Goal: Task Accomplishment & Management: Use online tool/utility

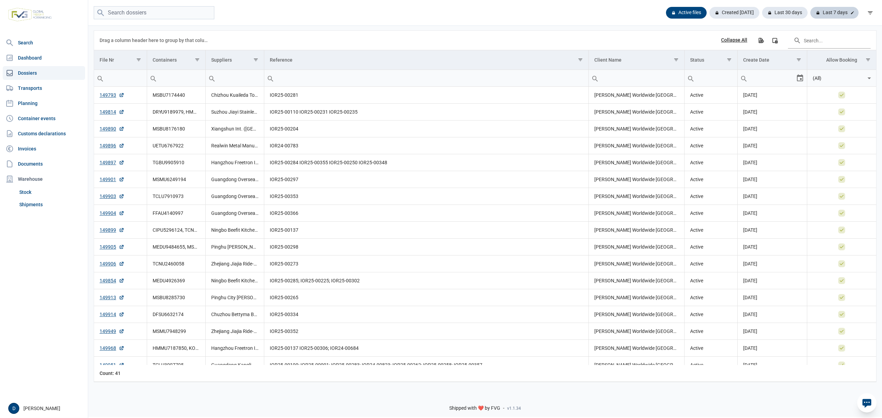
click at [829, 9] on div "Last 7 days" at bounding box center [834, 13] width 48 height 12
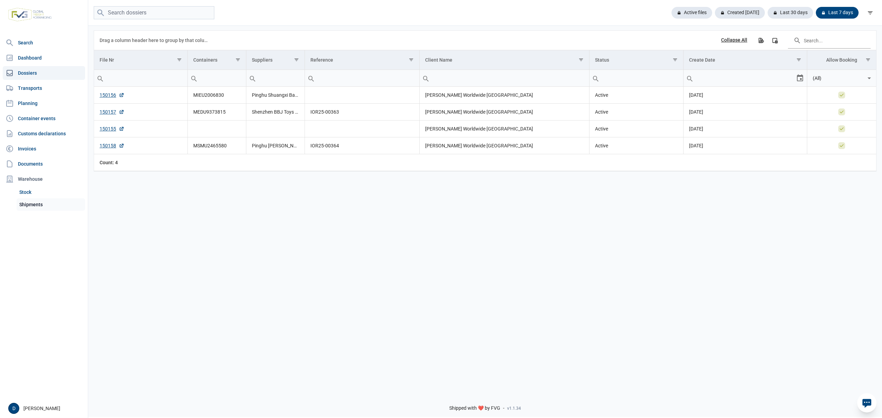
click at [28, 207] on link "Shipments" at bounding box center [51, 204] width 69 height 12
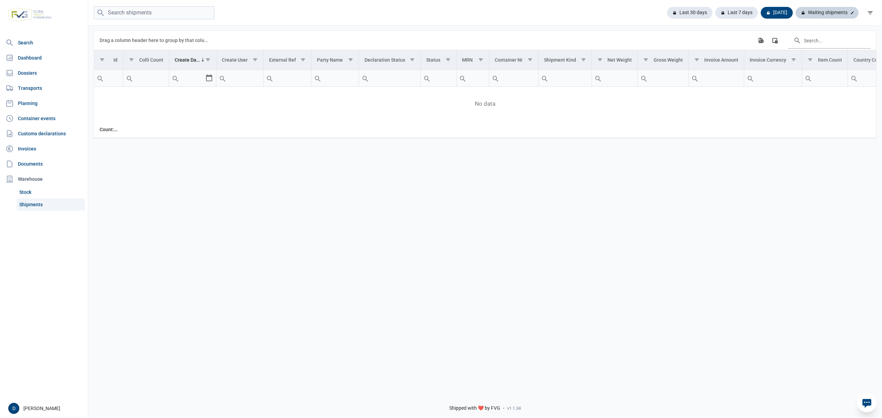
click at [827, 12] on div "Waiting shipments" at bounding box center [826, 13] width 63 height 12
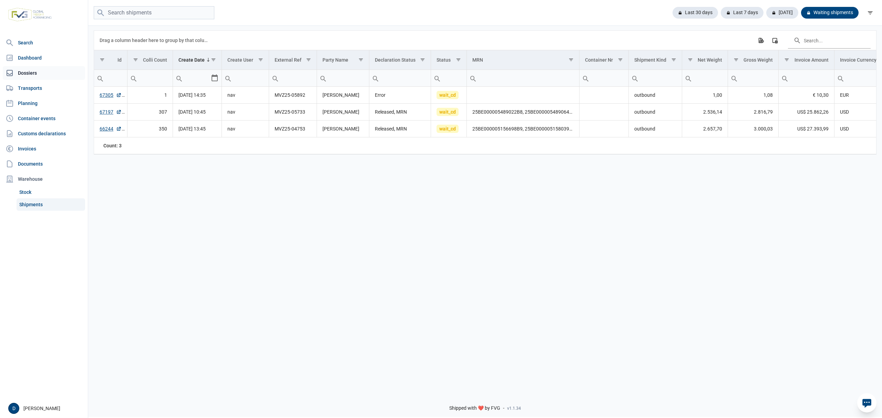
click at [25, 71] on link "Dossiers" at bounding box center [44, 73] width 82 height 14
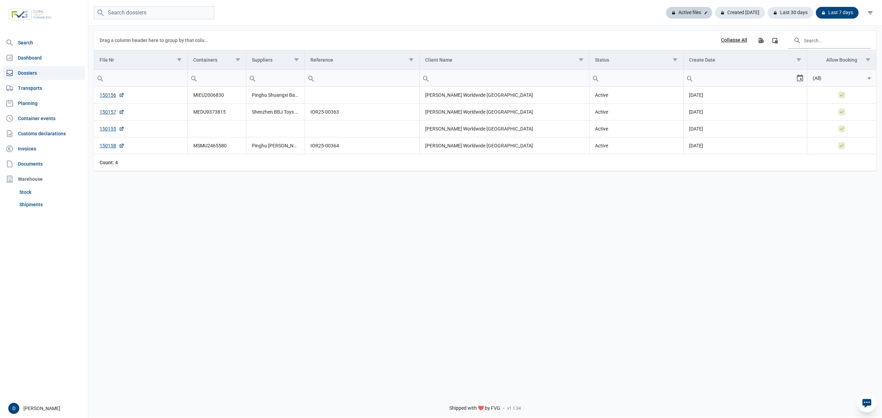
click at [692, 12] on div "Active files" at bounding box center [689, 13] width 46 height 12
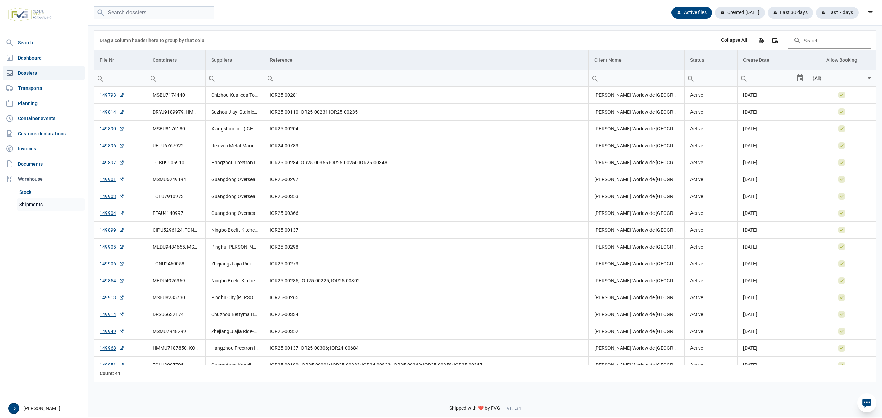
click at [24, 203] on link "Shipments" at bounding box center [51, 204] width 69 height 12
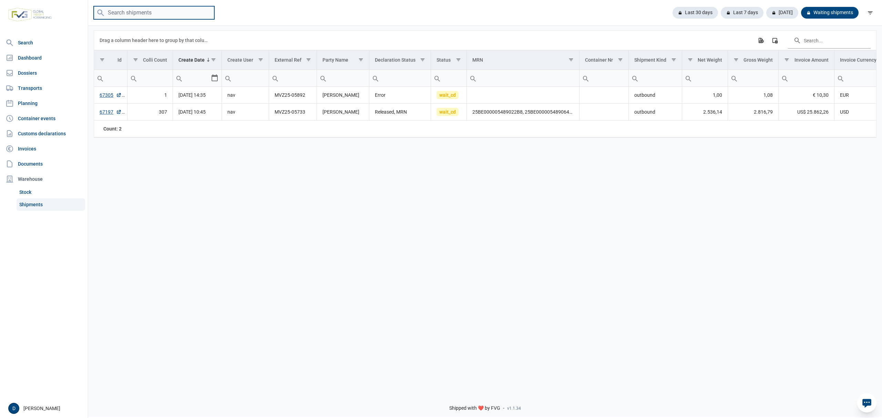
click at [145, 17] on input "search" at bounding box center [154, 12] width 121 height 13
click at [508, 97] on td "Data grid with 2 rows and 18 columns" at bounding box center [523, 95] width 112 height 17
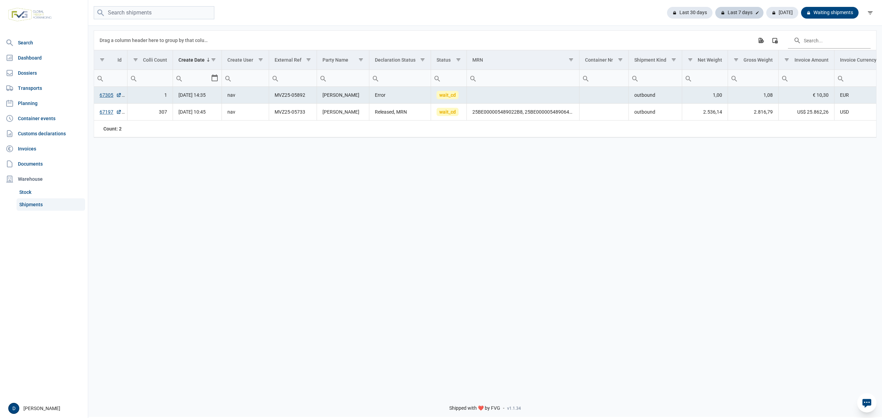
click at [744, 13] on div "Last 7 days" at bounding box center [739, 13] width 48 height 12
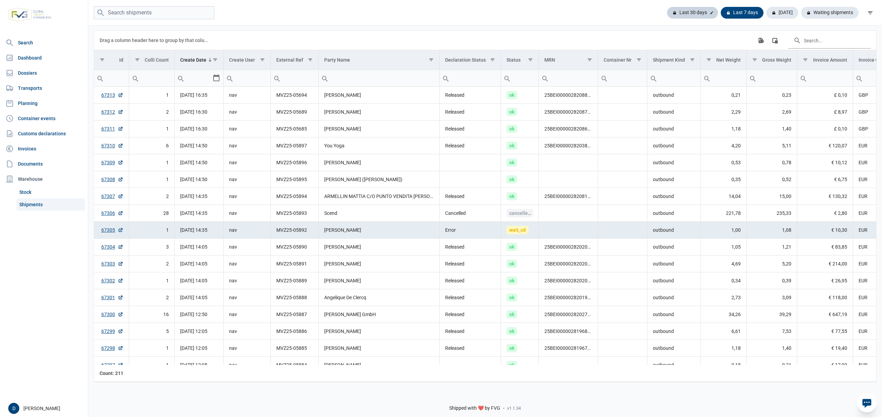
click at [702, 12] on div "Last 30 days" at bounding box center [692, 13] width 51 height 12
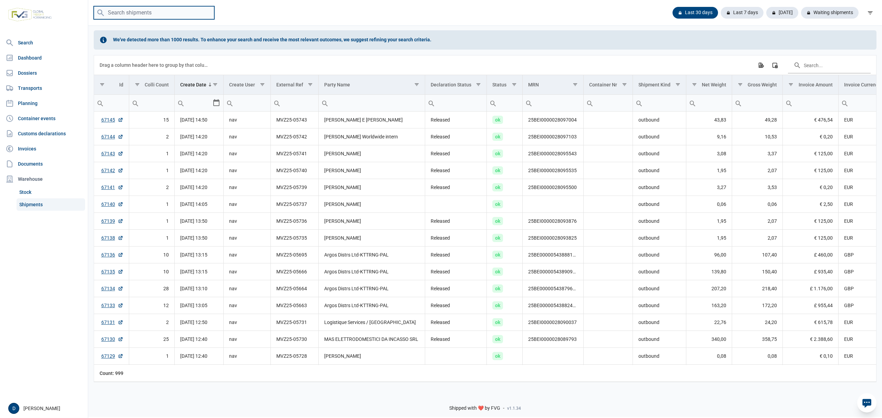
click at [147, 10] on input "search" at bounding box center [154, 12] width 121 height 13
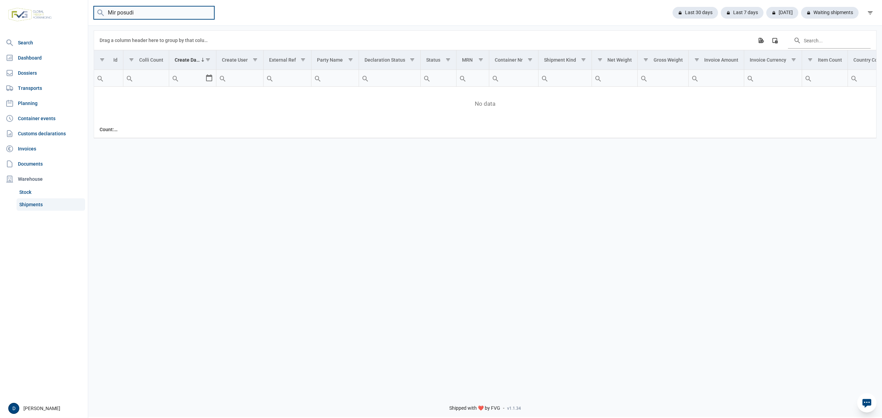
drag, startPoint x: 148, startPoint y: 10, endPoint x: 24, endPoint y: 2, distance: 124.3
click at [24, 2] on div "Search Dashboard Dossiers Transports Planning Container events Customs declarat…" at bounding box center [441, 208] width 882 height 418
click at [163, 17] on input "Mir posudi" at bounding box center [154, 12] width 121 height 13
type input "Mir Pos"
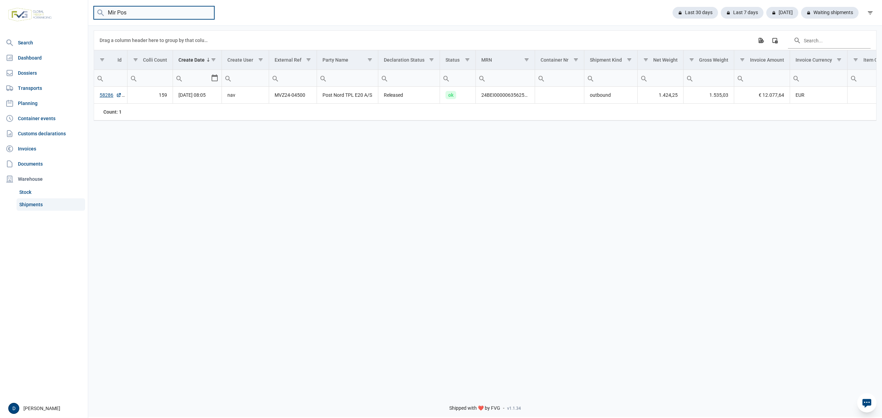
drag, startPoint x: 135, startPoint y: 8, endPoint x: 57, endPoint y: 16, distance: 78.9
click at [57, 16] on div "Search Dashboard Dossiers Transports Planning Container events Customs declarat…" at bounding box center [441, 208] width 882 height 418
type input "mvz25-04753"
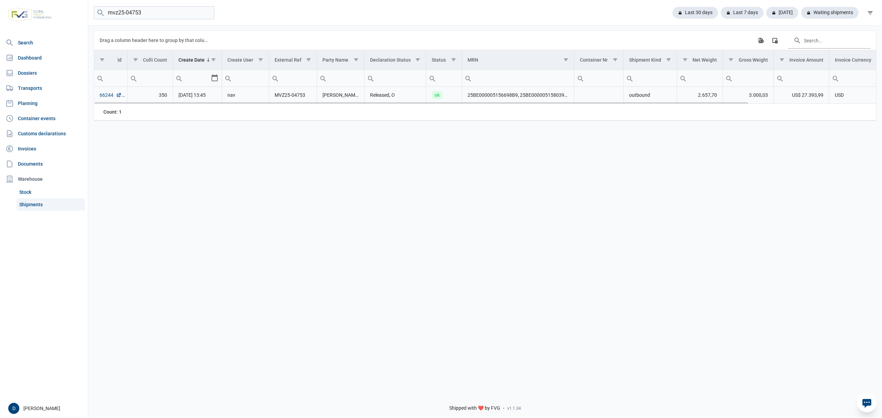
click at [107, 96] on link "66244" at bounding box center [111, 95] width 22 height 7
drag, startPoint x: 154, startPoint y: 10, endPoint x: 51, endPoint y: 20, distance: 103.2
click at [51, 20] on div "Search Dashboard Dossiers Transports Planning Container events Customs declarat…" at bounding box center [441, 208] width 882 height 418
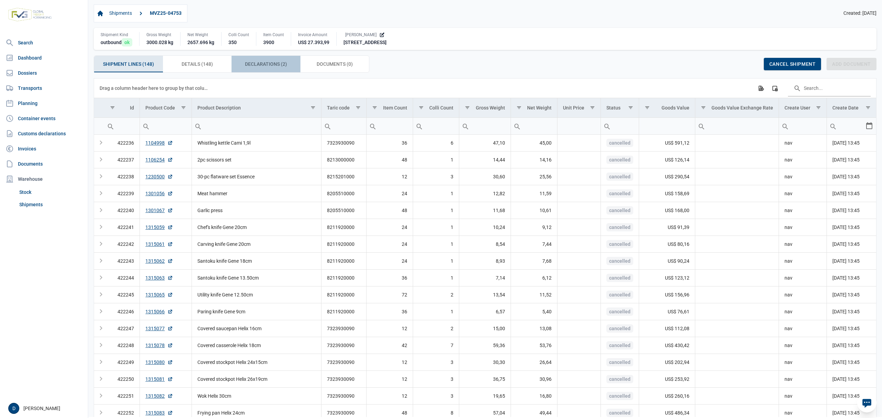
click at [273, 65] on span "Declarations (2) Declarations (2)" at bounding box center [266, 64] width 42 height 8
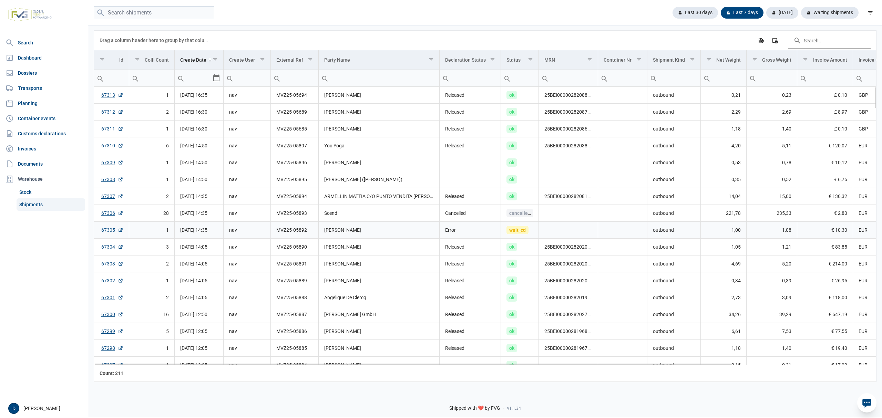
click at [111, 234] on link "67305" at bounding box center [112, 230] width 22 height 7
click at [107, 233] on link "67305" at bounding box center [112, 230] width 22 height 7
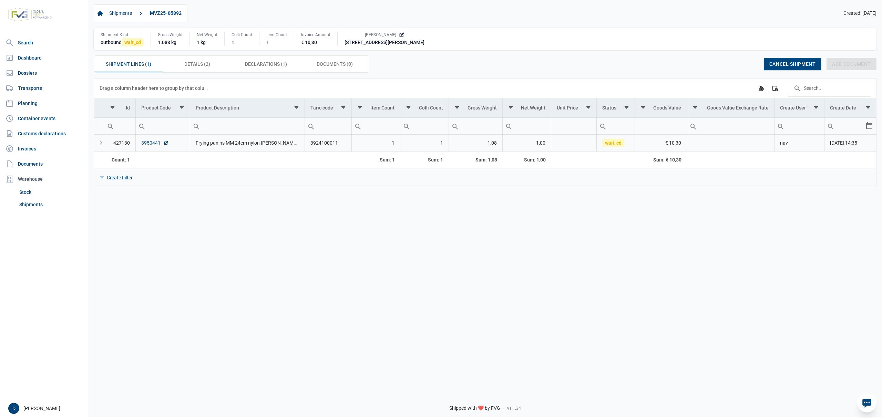
click at [146, 142] on link "3950441" at bounding box center [155, 143] width 28 height 7
click at [270, 65] on span "Declarations (1) Declarations (1)" at bounding box center [266, 64] width 42 height 8
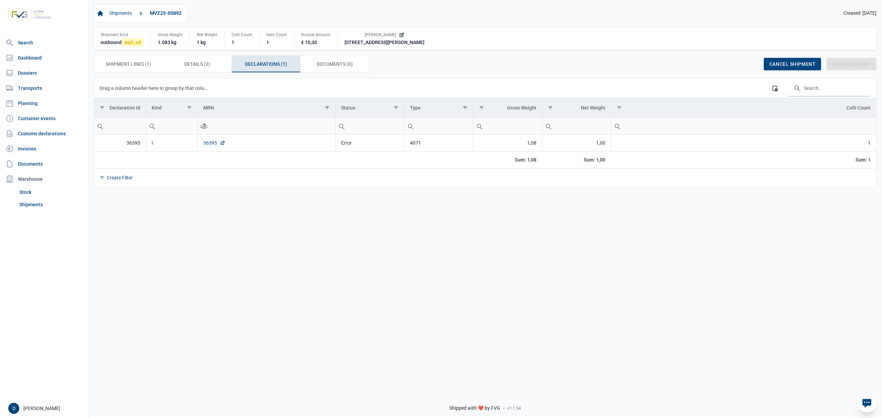
click at [213, 145] on link "36395" at bounding box center [214, 143] width 22 height 7
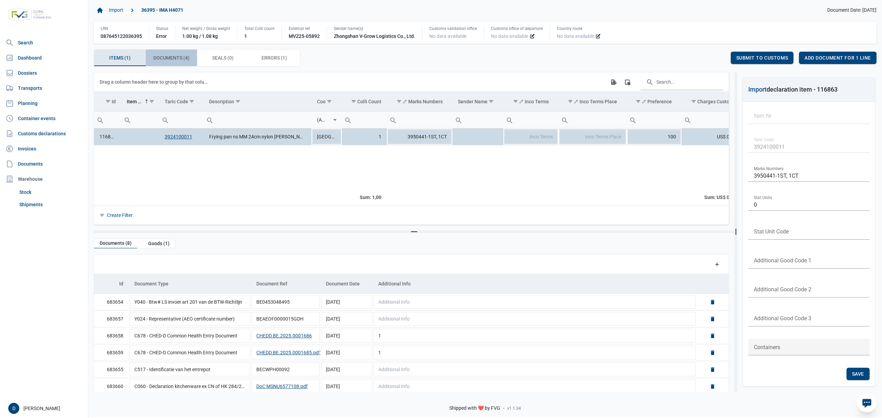
click at [168, 61] on span "Documents (4) Documents (4)" at bounding box center [171, 58] width 36 height 8
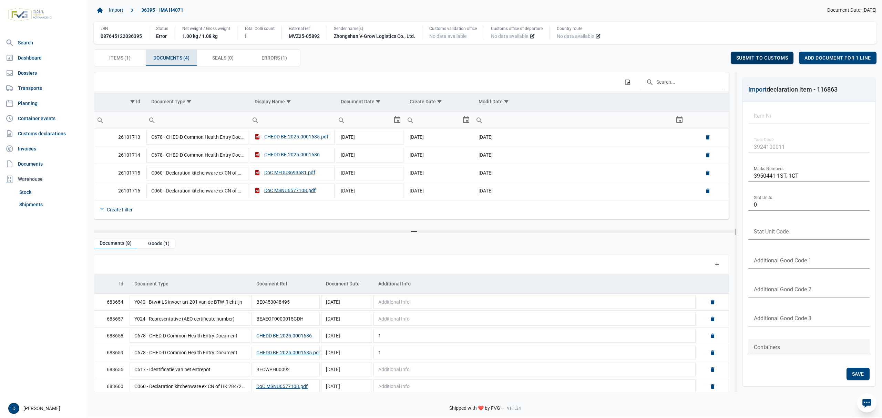
click at [773, 58] on span "Submit to customs" at bounding box center [762, 58] width 52 height 6
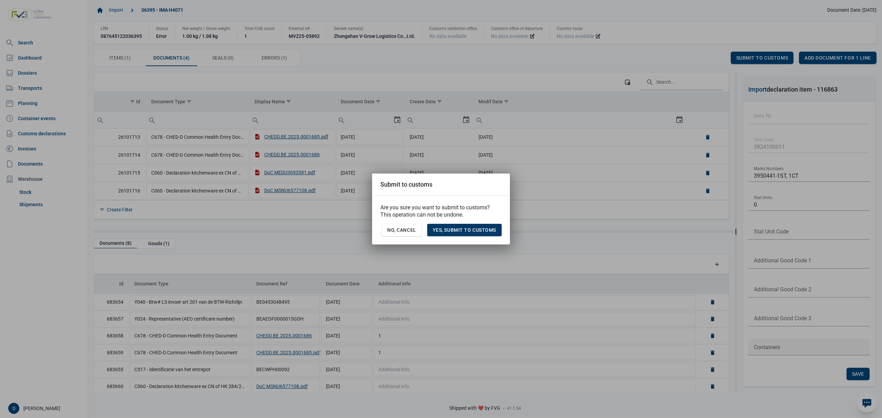
click at [481, 233] on span "Yes, Submit to customs" at bounding box center [464, 230] width 63 height 6
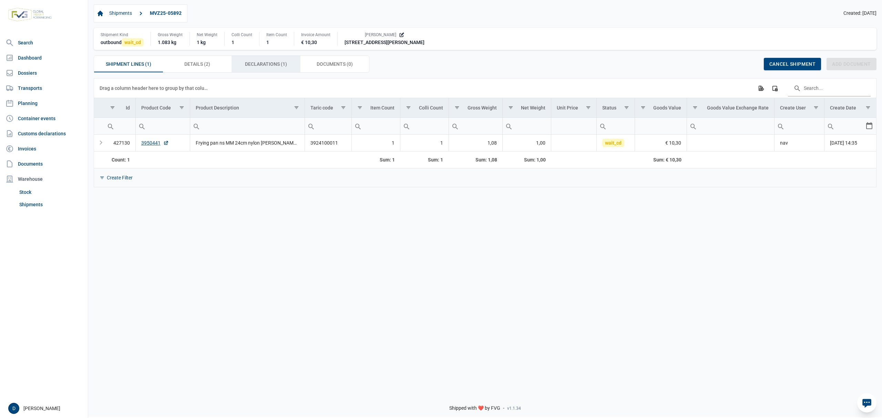
click at [241, 63] on div "Declarations (1) Declarations (1)" at bounding box center [265, 64] width 69 height 17
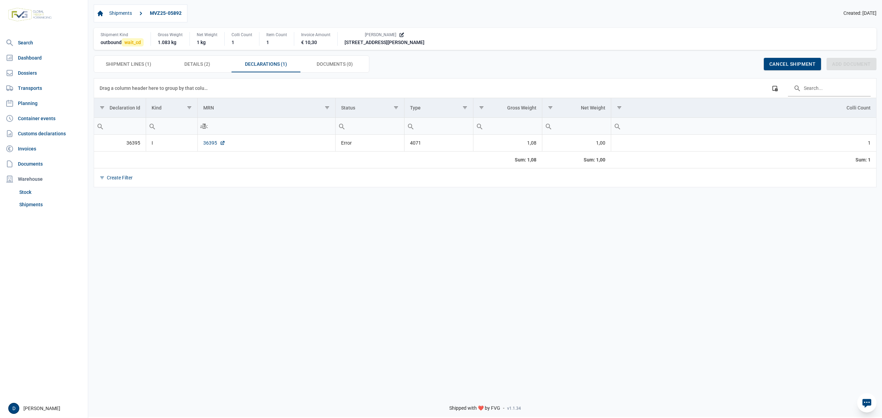
click at [209, 144] on link "36395" at bounding box center [214, 143] width 22 height 7
click at [212, 145] on link "36395" at bounding box center [214, 143] width 22 height 7
click at [212, 143] on link "36395" at bounding box center [214, 143] width 22 height 7
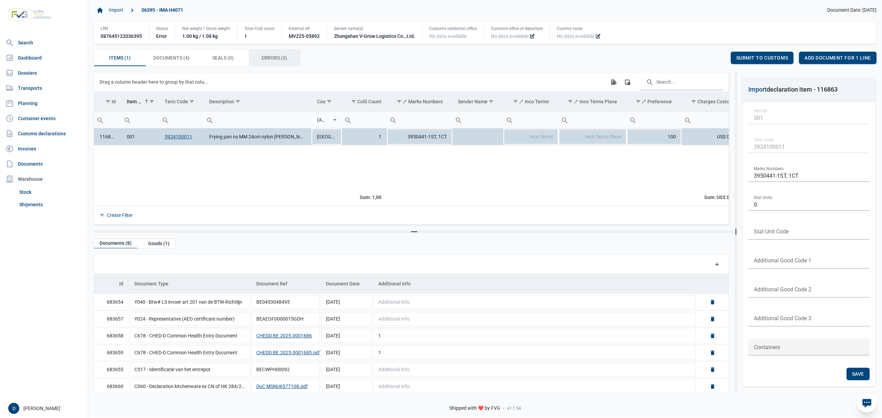
click at [275, 55] on span "Errors (3) Errors (3)" at bounding box center [273, 58] width 25 height 8
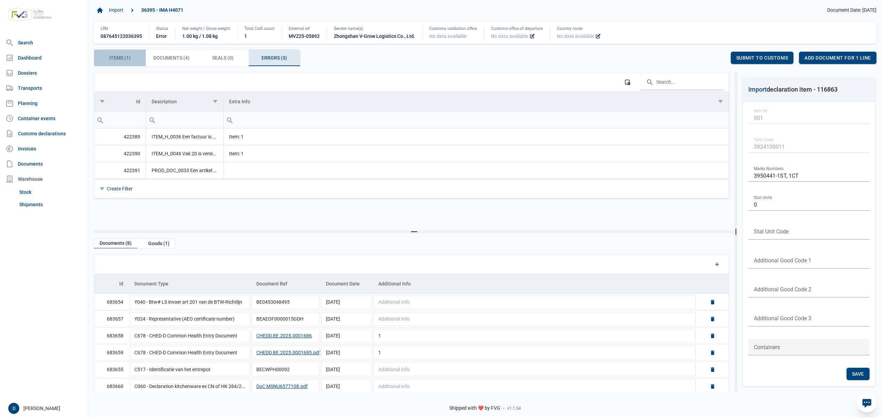
click at [128, 54] on span "Items (1) Items (1)" at bounding box center [119, 58] width 21 height 8
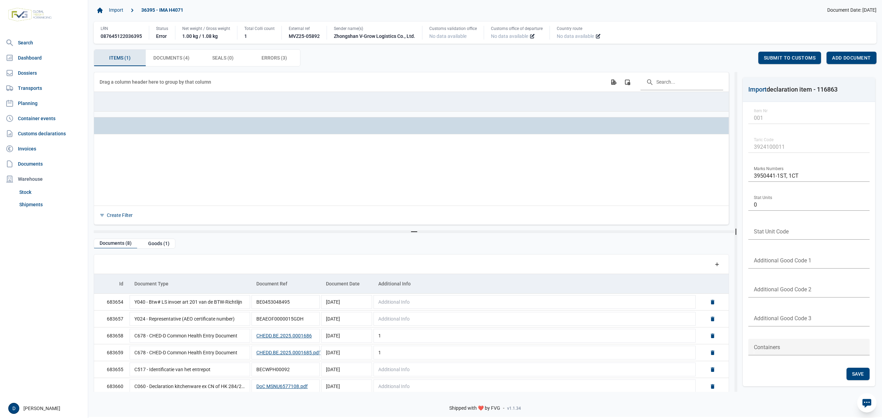
click at [112, 61] on span "Items (1) Items (1)" at bounding box center [119, 58] width 21 height 8
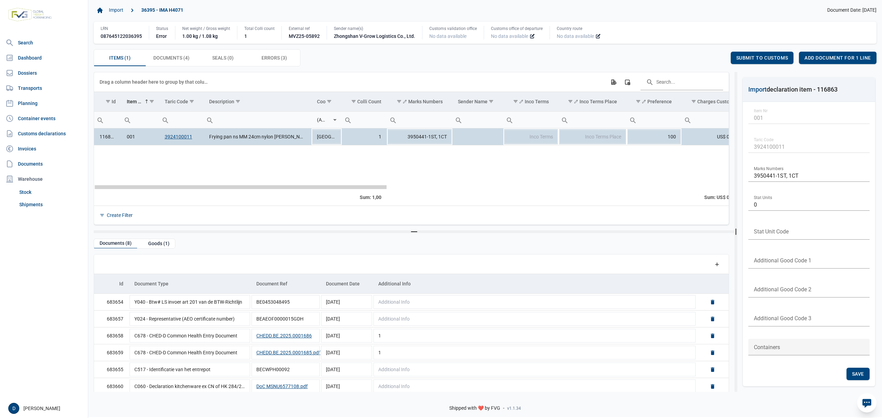
drag, startPoint x: 269, startPoint y: 188, endPoint x: 195, endPoint y: 230, distance: 85.5
click at [195, 230] on body "For evaluation purposes only. Redistribution prohibited. Please register an exi…" at bounding box center [441, 197] width 882 height 418
click at [173, 55] on span "Documents (4) Documents (4)" at bounding box center [171, 58] width 36 height 8
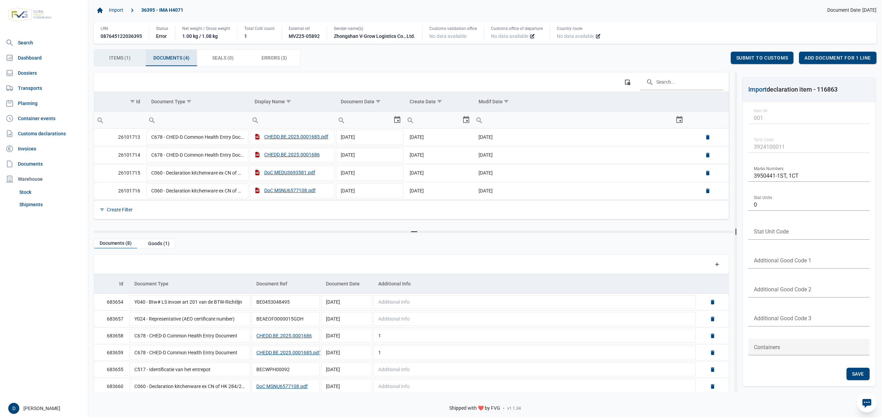
click at [122, 53] on div "Items (1) Items (1)" at bounding box center [120, 58] width 52 height 17
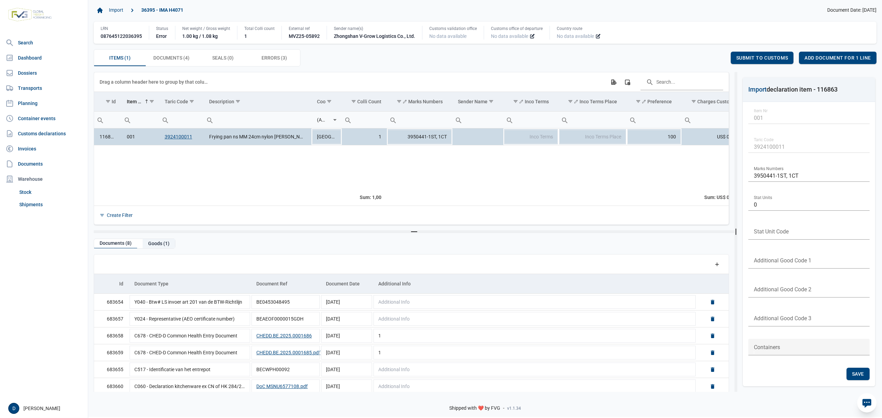
click at [154, 245] on div "Goods (1)" at bounding box center [159, 243] width 32 height 9
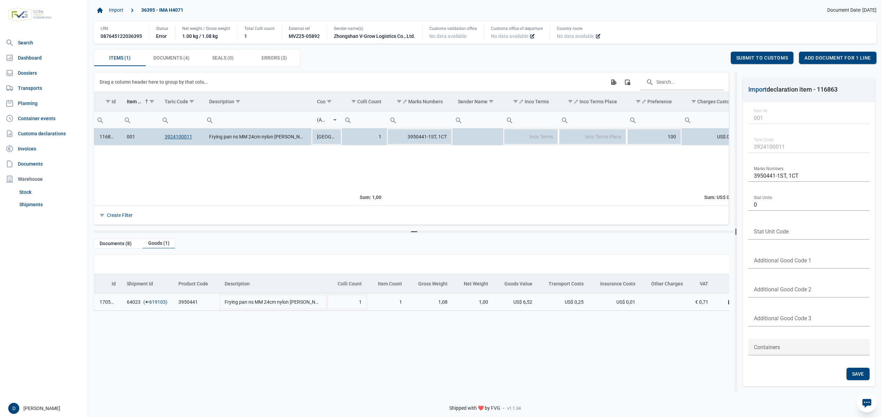
click at [160, 305] on link "619103" at bounding box center [157, 302] width 17 height 7
click at [265, 57] on span "Errors (3) Errors (3)" at bounding box center [273, 58] width 25 height 8
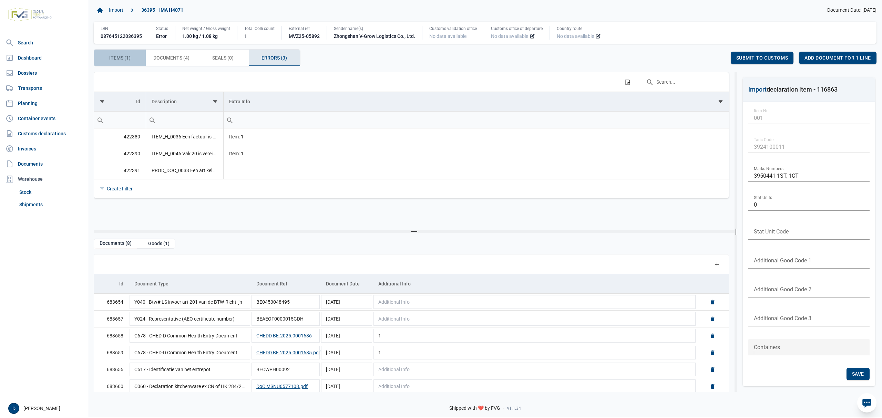
click at [115, 59] on span "Items (1) Items (1)" at bounding box center [119, 58] width 21 height 8
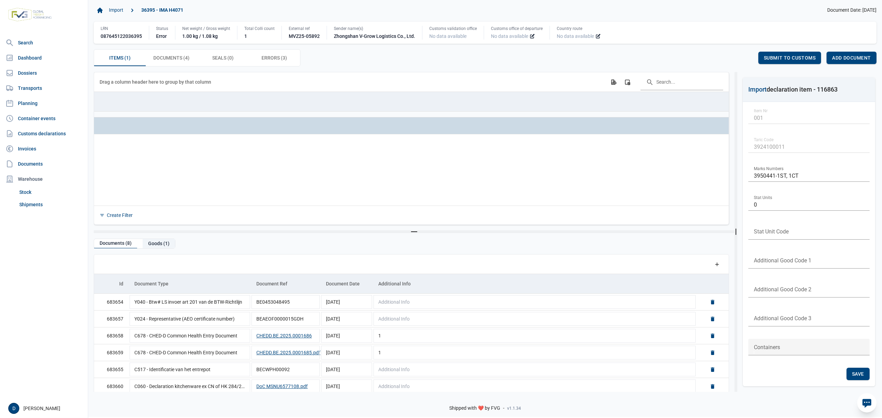
click at [163, 247] on div "Goods (1)" at bounding box center [159, 243] width 32 height 9
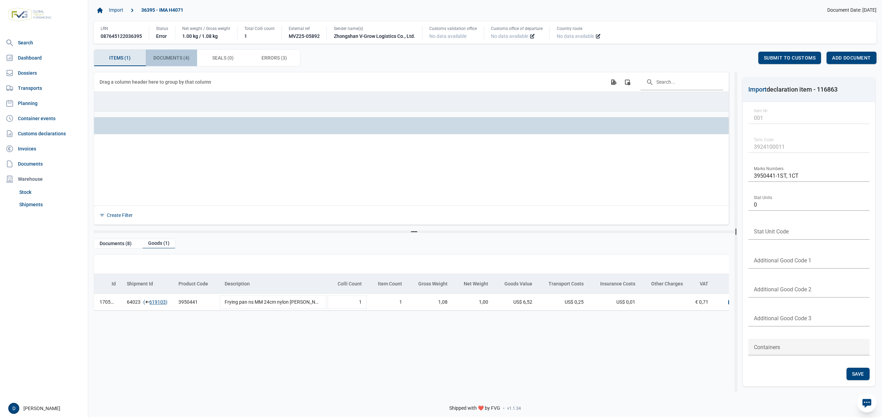
click at [165, 57] on span "Documents (4) Documents (4)" at bounding box center [171, 58] width 36 height 8
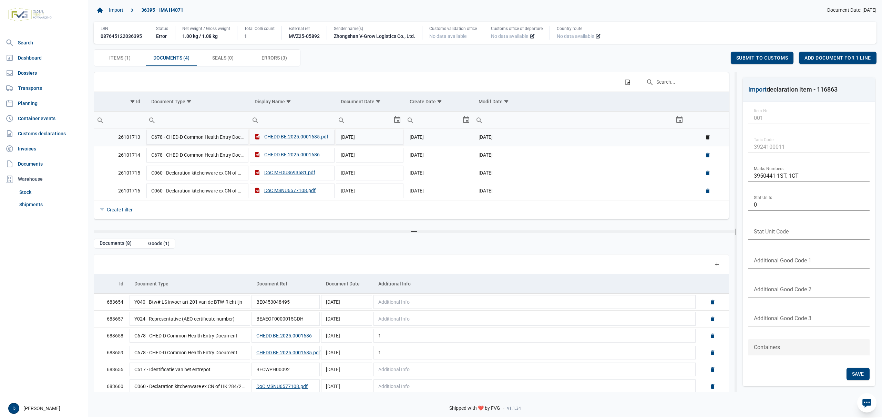
click at [706, 138] on link "Delete" at bounding box center [707, 137] width 6 height 6
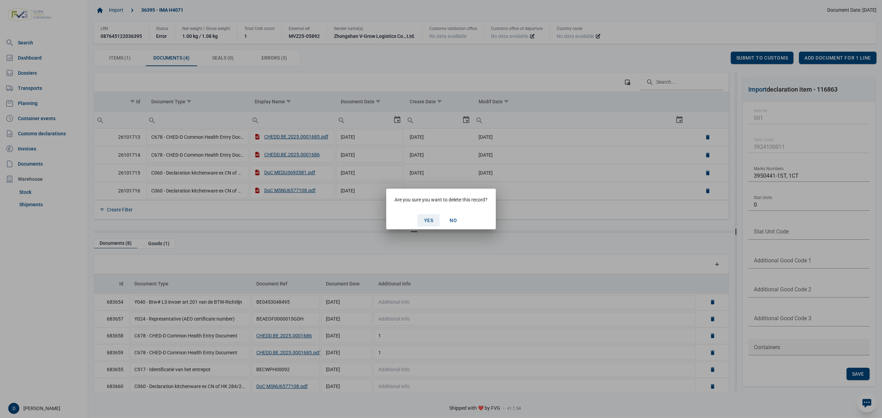
click at [426, 218] on span "Yes" at bounding box center [428, 221] width 9 height 6
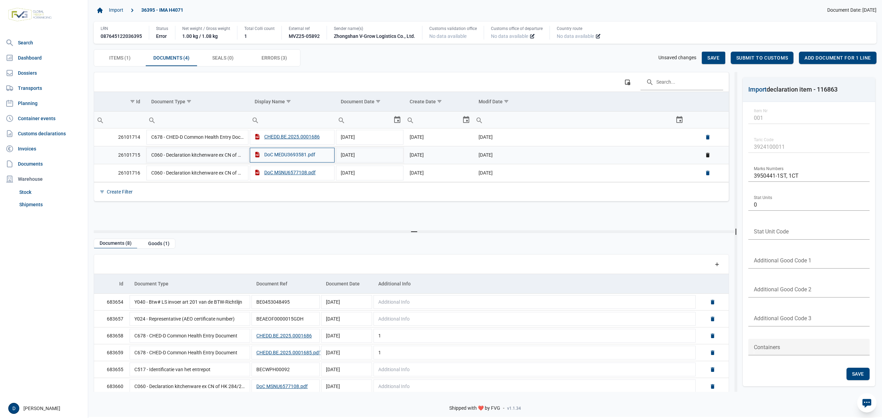
click at [287, 158] on div "DoC MEDU3693581.pdf" at bounding box center [285, 154] width 61 height 7
click at [288, 175] on div "DoC MSNU6577108.pdf" at bounding box center [285, 172] width 61 height 7
click at [705, 156] on link "Delete" at bounding box center [707, 155] width 6 height 6
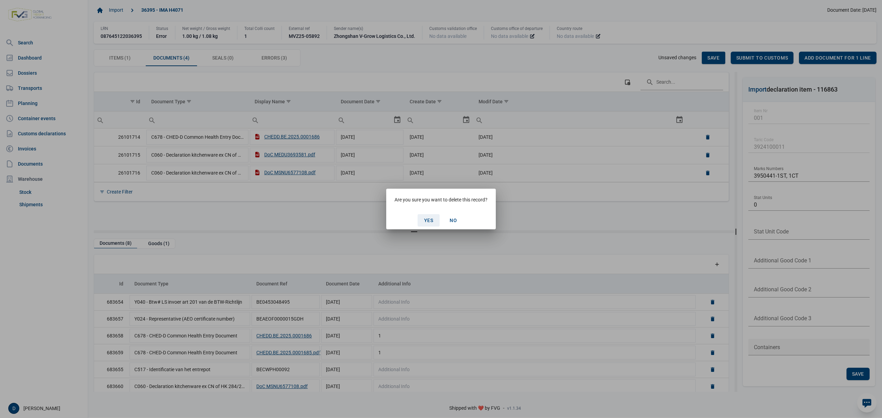
click at [425, 219] on span "Yes" at bounding box center [428, 221] width 9 height 6
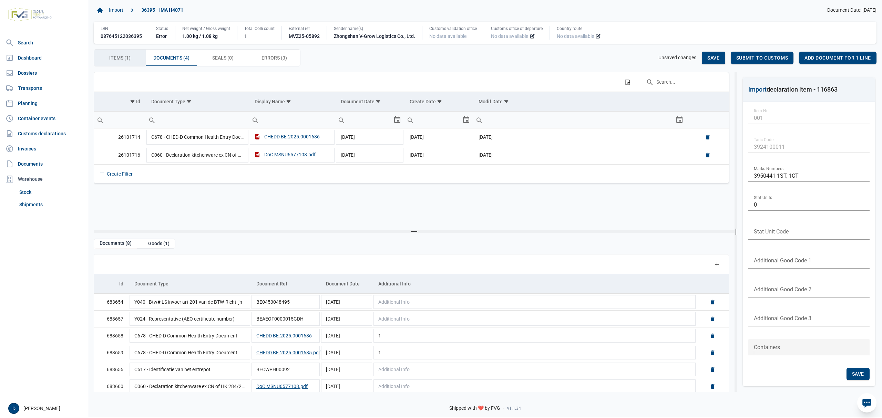
click at [121, 61] on span "Items (1) Items (1)" at bounding box center [119, 58] width 21 height 8
click at [118, 56] on span "Items (1) Items (1)" at bounding box center [119, 58] width 21 height 8
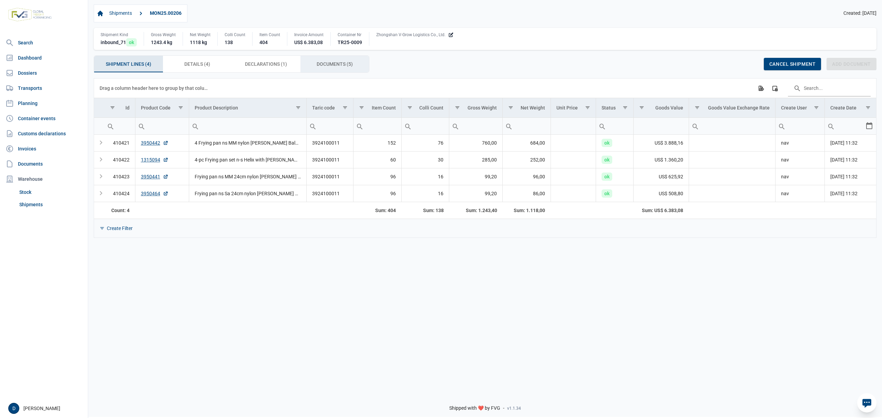
click at [337, 62] on span "Documents (5) Documents (5)" at bounding box center [335, 64] width 36 height 8
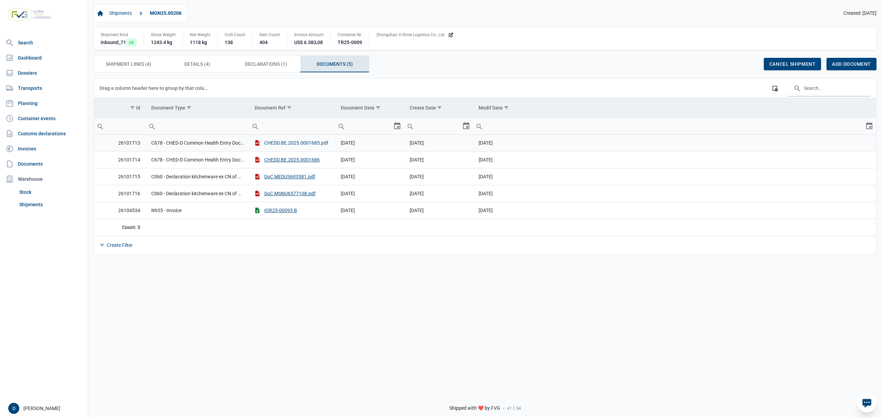
click at [290, 146] on button "CHEDD.BE.2025.0001685.pdf" at bounding box center [292, 143] width 74 height 7
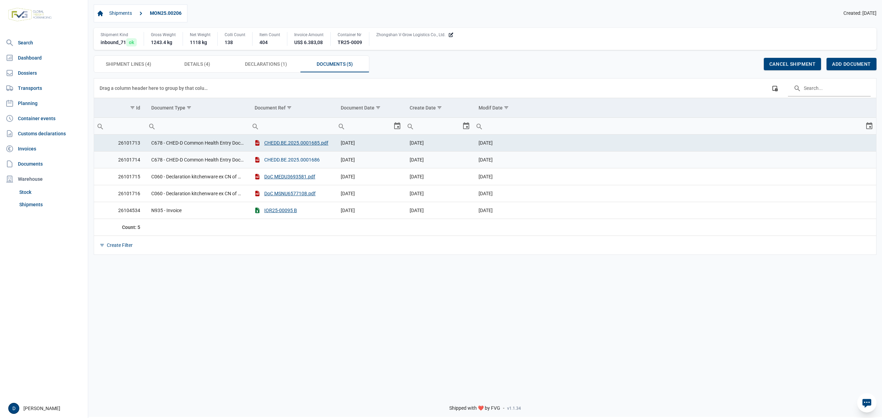
click at [310, 160] on button "CHEDD.BE.2025.0001686" at bounding box center [287, 159] width 65 height 7
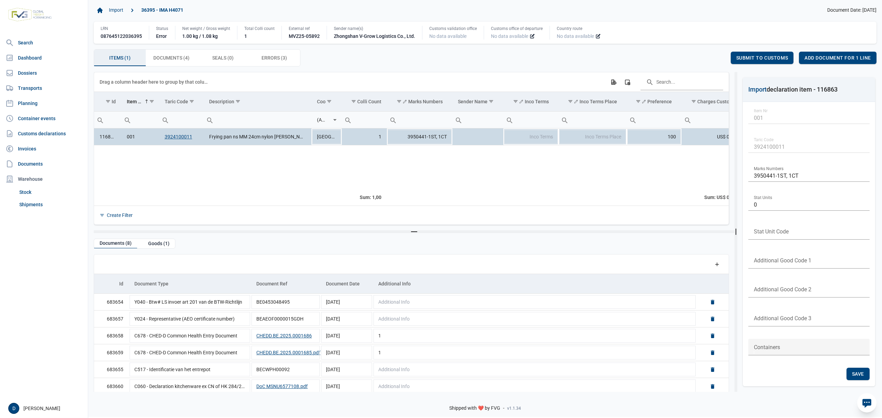
click at [116, 54] on span "Items (1) Items (1)" at bounding box center [119, 58] width 21 height 8
click at [170, 59] on span "Documents (4) Documents (4)" at bounding box center [171, 58] width 36 height 8
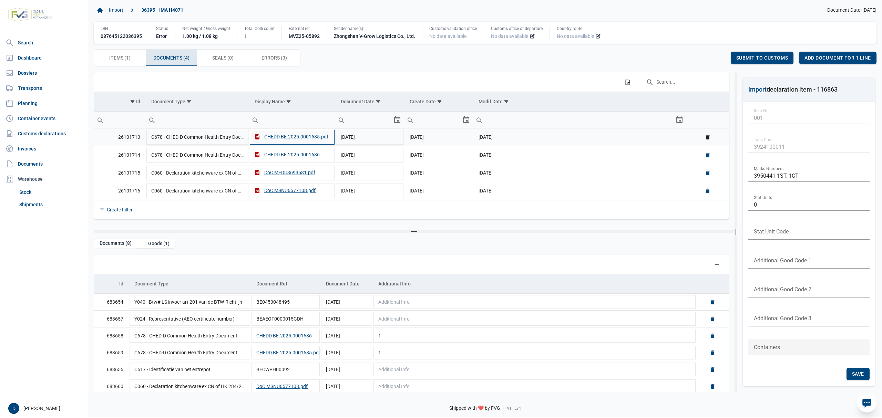
click at [302, 136] on div "CHEDD.BE.2025.0001685.pdf" at bounding box center [292, 136] width 74 height 7
click at [288, 174] on div "DoC MEDU3693581.pdf" at bounding box center [285, 172] width 61 height 7
click at [156, 242] on div "Goods (1)" at bounding box center [159, 243] width 32 height 9
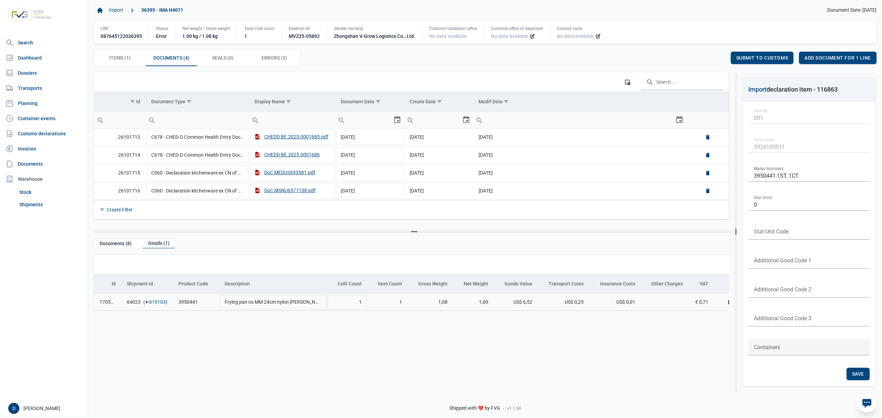
click at [157, 303] on link "619103" at bounding box center [157, 302] width 17 height 7
click at [709, 137] on link "Delete" at bounding box center [707, 137] width 6 height 6
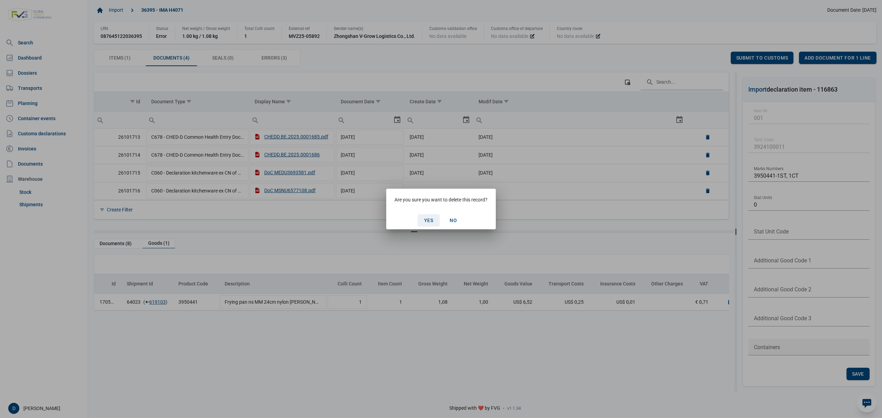
click at [437, 222] on div "Yes" at bounding box center [428, 220] width 22 height 12
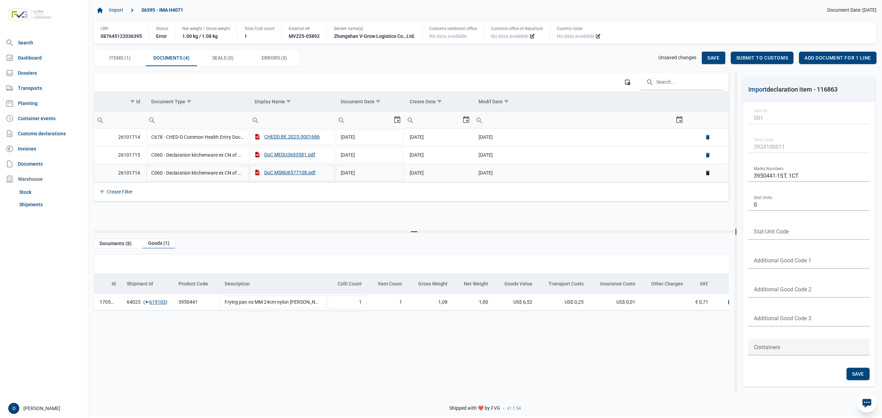
click at [707, 174] on link "Delete" at bounding box center [707, 173] width 6 height 6
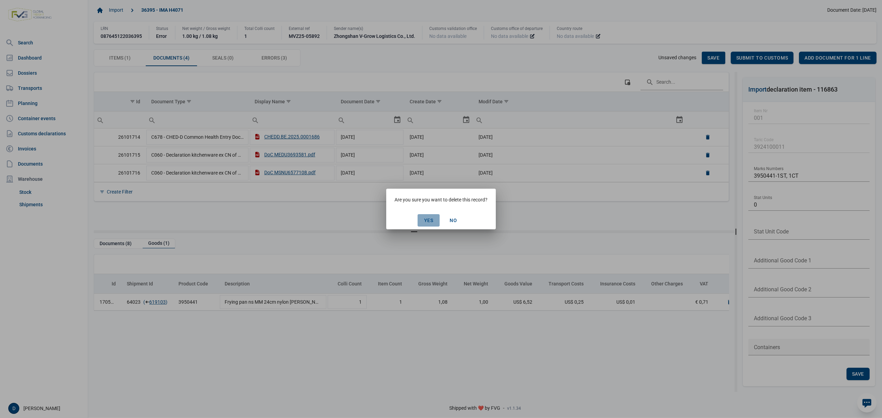
click at [434, 218] on div "Yes" at bounding box center [428, 220] width 22 height 12
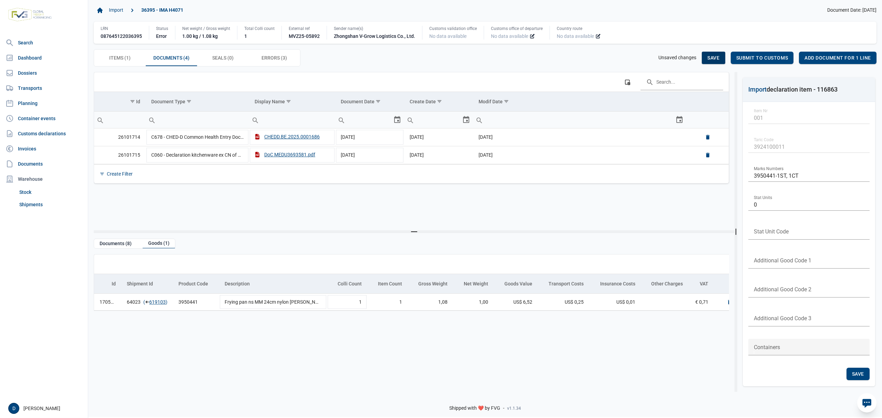
click at [714, 55] on span "Save" at bounding box center [713, 58] width 12 height 6
click at [837, 57] on span "Add document for 1 line" at bounding box center [837, 58] width 66 height 6
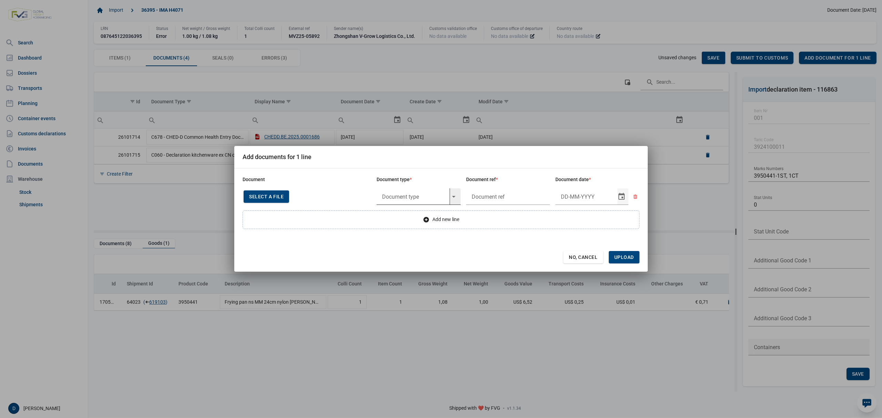
click at [404, 195] on input "text" at bounding box center [412, 196] width 73 height 17
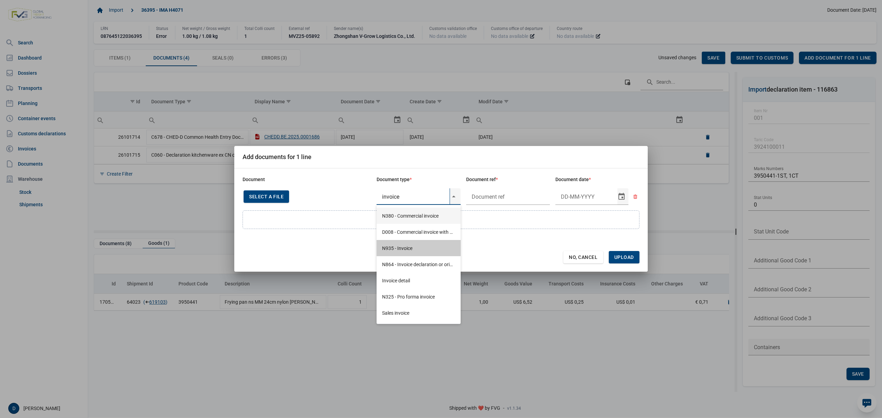
click at [403, 247] on div "N935 - Invoice" at bounding box center [418, 248] width 84 height 16
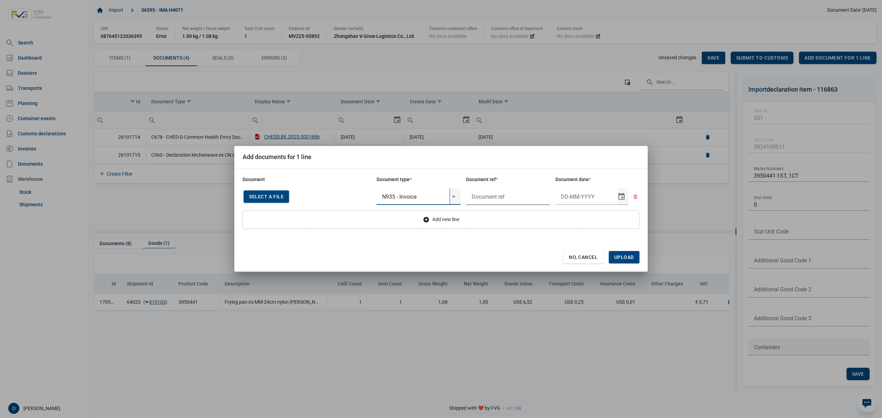
type input "N935 - Invoice"
click at [488, 199] on input "text" at bounding box center [508, 196] width 84 height 17
type input "."
type input "29-4-2025"
click at [624, 257] on span "Upload" at bounding box center [624, 258] width 20 height 6
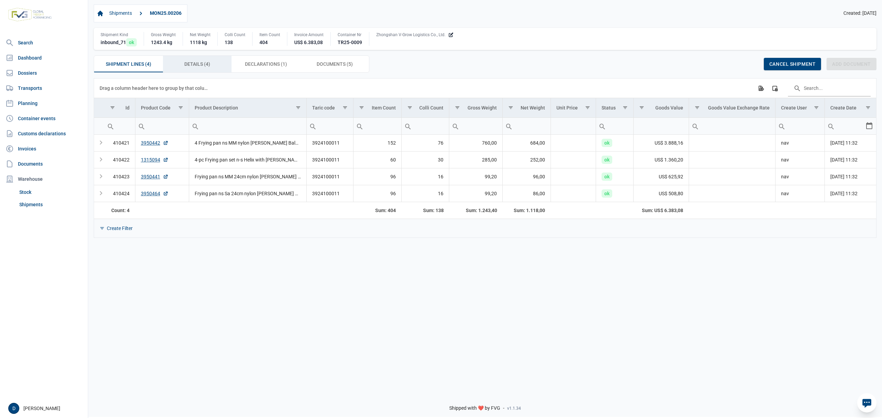
click at [195, 67] on span "Details (4) Details (4)" at bounding box center [197, 64] width 26 height 8
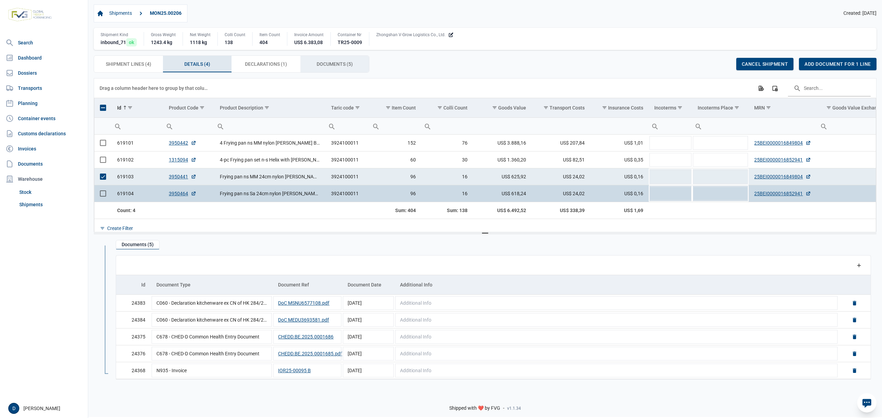
click at [310, 62] on div "Documents (5) Documents (5)" at bounding box center [334, 64] width 69 height 17
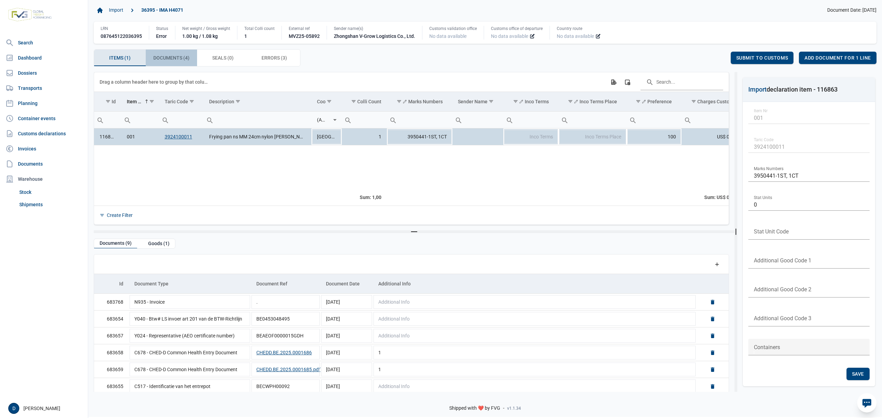
click at [173, 57] on span "Documents (4) Documents (4)" at bounding box center [171, 58] width 36 height 8
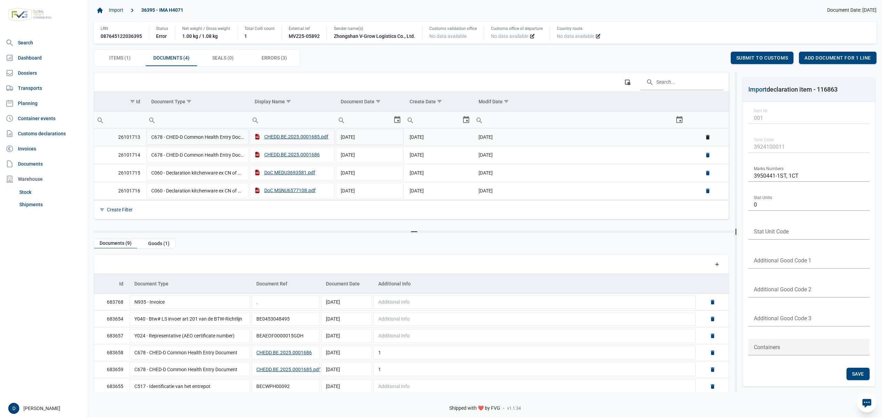
click at [705, 138] on link "Delete" at bounding box center [707, 137] width 6 height 6
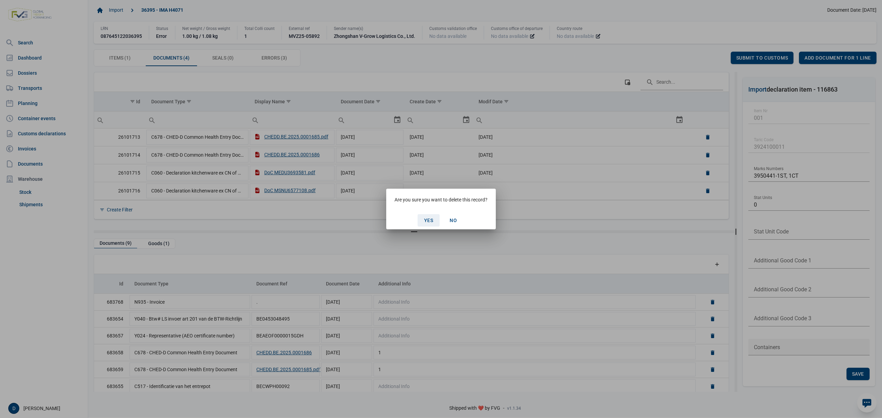
click at [423, 219] on div "Yes" at bounding box center [428, 220] width 22 height 12
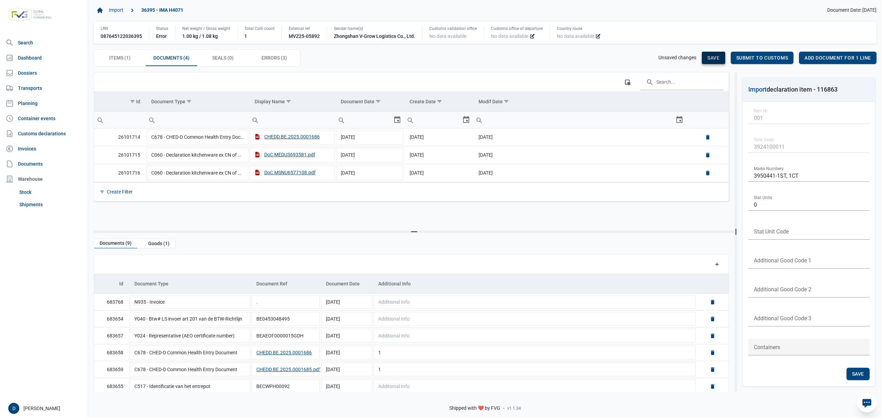
click at [709, 58] on span "Save" at bounding box center [713, 58] width 12 height 6
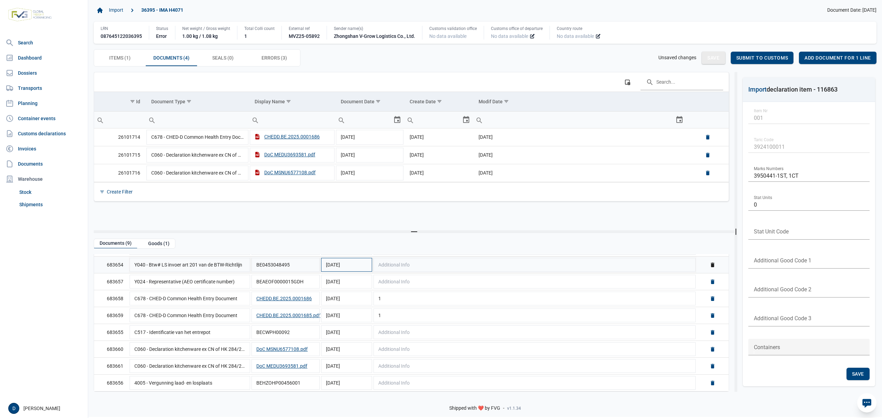
scroll to position [56, 0]
click at [708, 173] on link "Delete" at bounding box center [707, 173] width 6 height 6
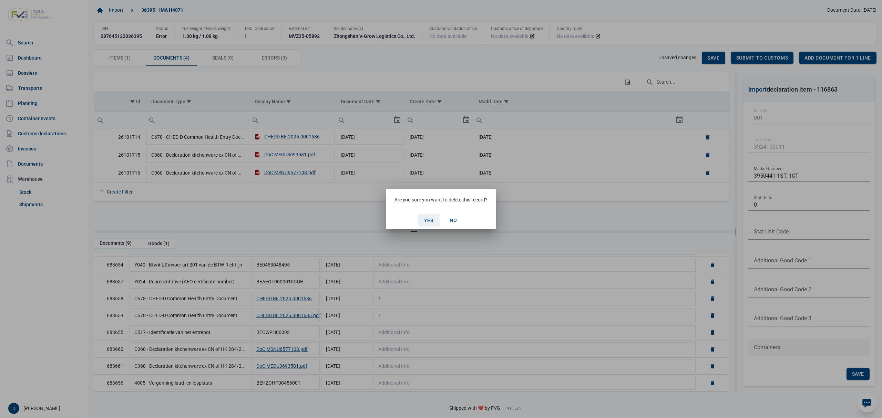
click at [426, 219] on span "Yes" at bounding box center [428, 221] width 9 height 6
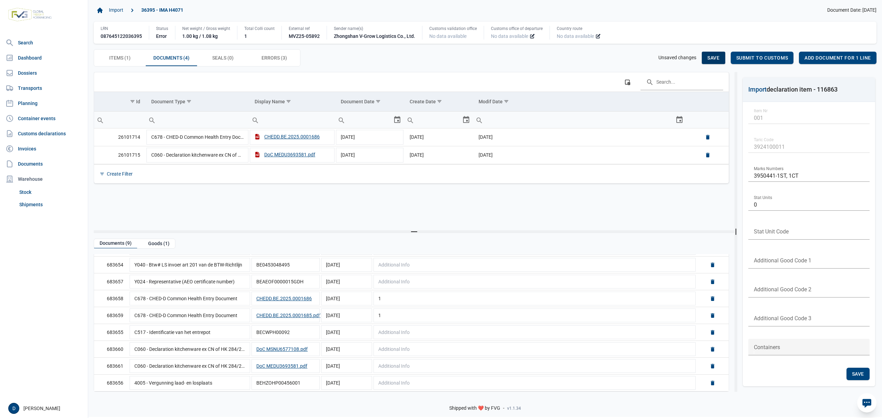
click at [719, 60] on span "Save" at bounding box center [713, 58] width 12 height 6
click at [709, 364] on link "Delete" at bounding box center [712, 366] width 6 height 6
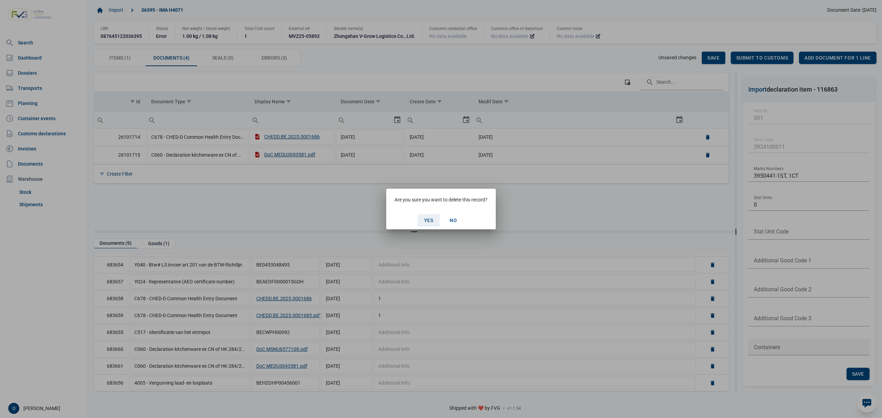
click at [427, 220] on span "Yes" at bounding box center [428, 221] width 9 height 6
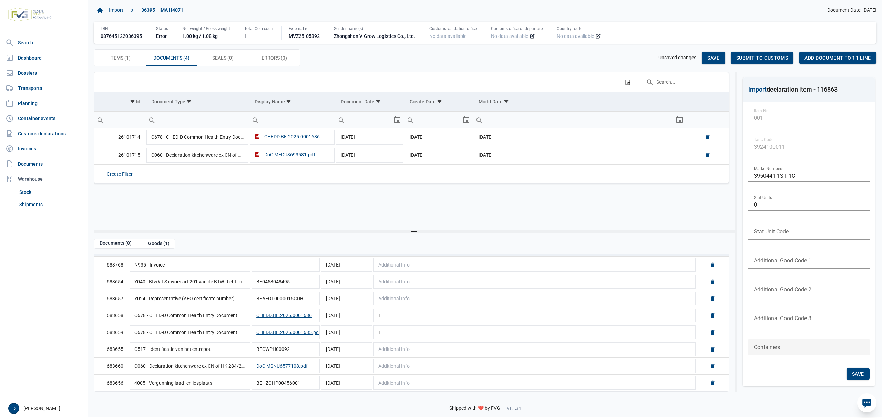
scroll to position [39, 0]
click at [709, 332] on link "Delete" at bounding box center [712, 332] width 6 height 6
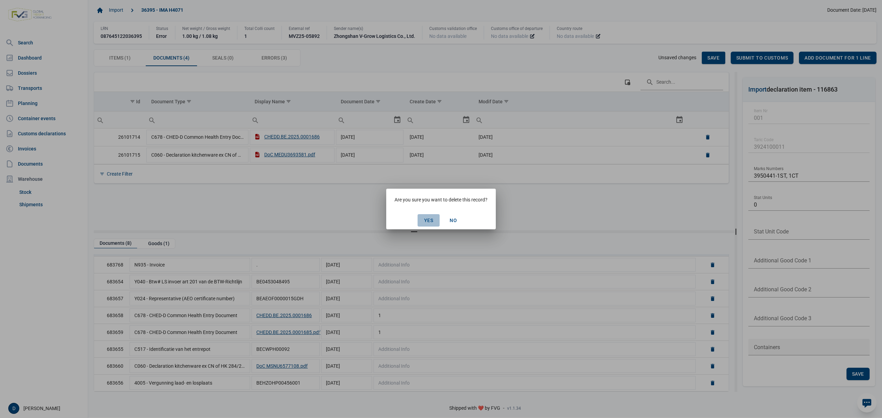
click at [426, 219] on span "Yes" at bounding box center [428, 221] width 9 height 6
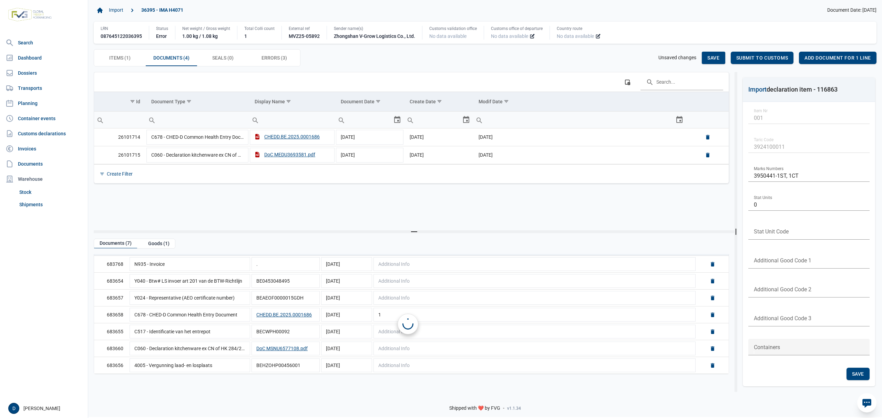
scroll to position [22, 0]
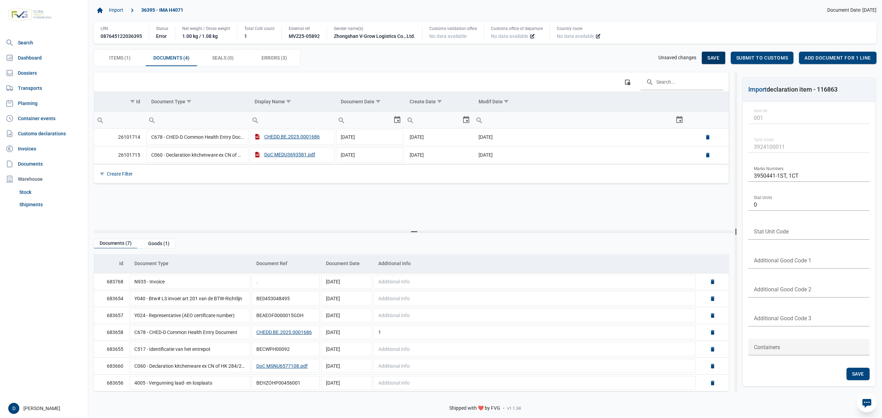
click at [710, 57] on span "Save" at bounding box center [713, 58] width 12 height 6
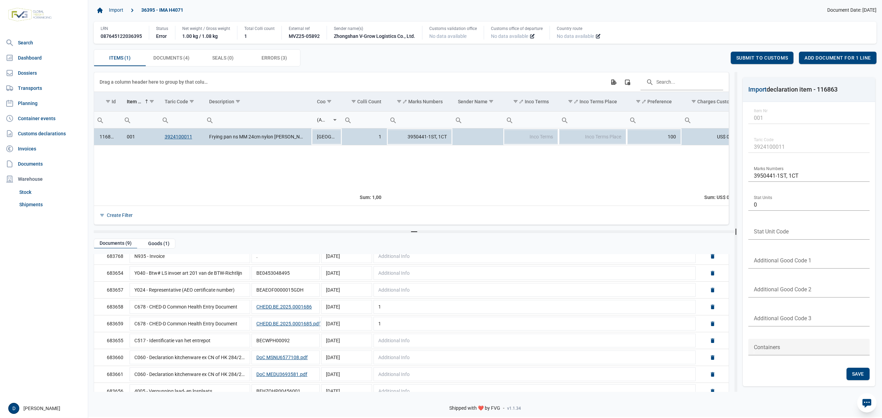
scroll to position [56, 0]
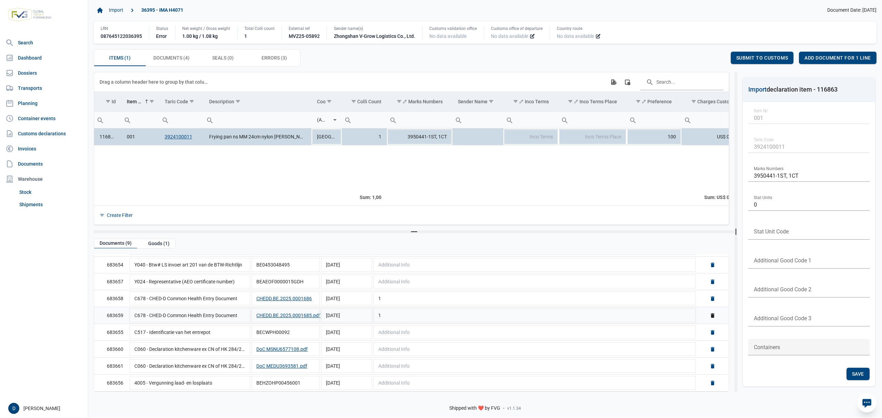
click at [709, 317] on link "Delete" at bounding box center [712, 315] width 6 height 6
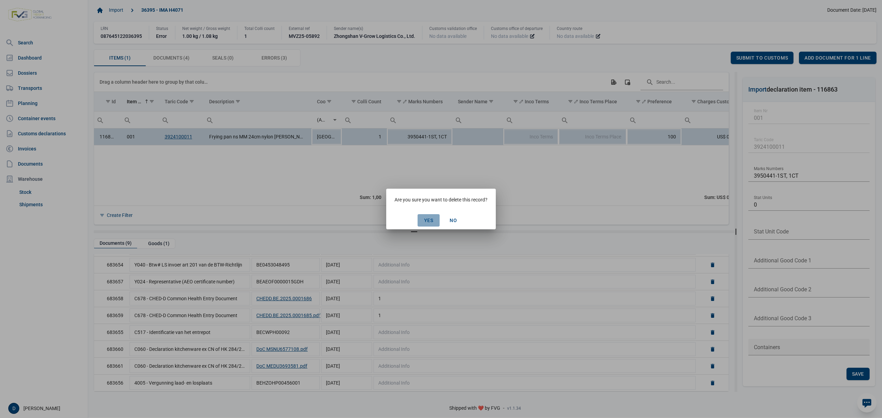
click at [431, 219] on span "Yes" at bounding box center [428, 221] width 9 height 6
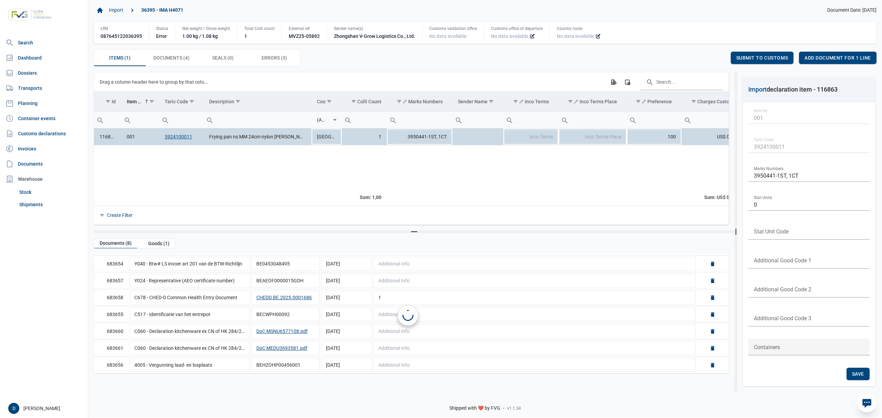
scroll to position [39, 0]
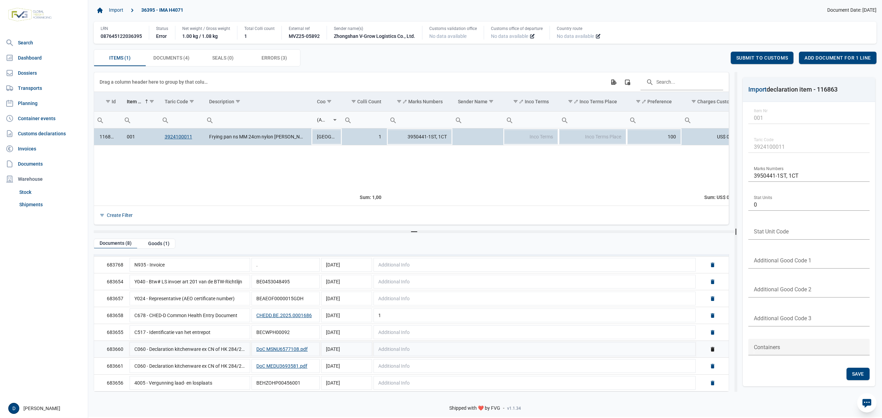
click at [709, 348] on link "Delete" at bounding box center [712, 349] width 6 height 6
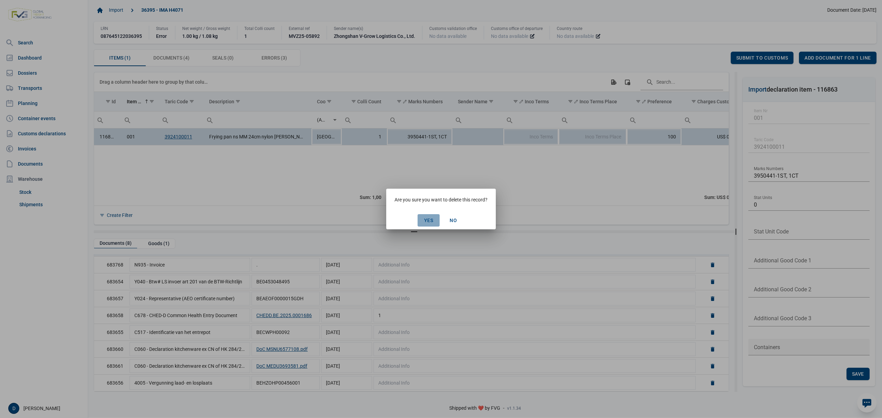
click at [429, 218] on span "Yes" at bounding box center [428, 221] width 9 height 6
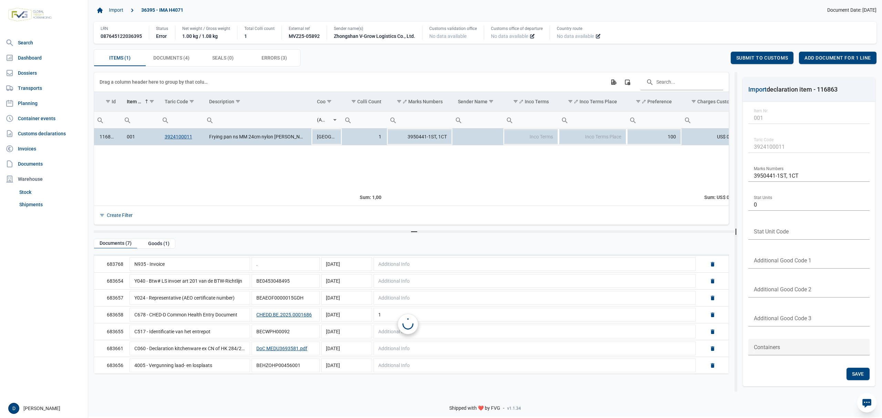
scroll to position [22, 0]
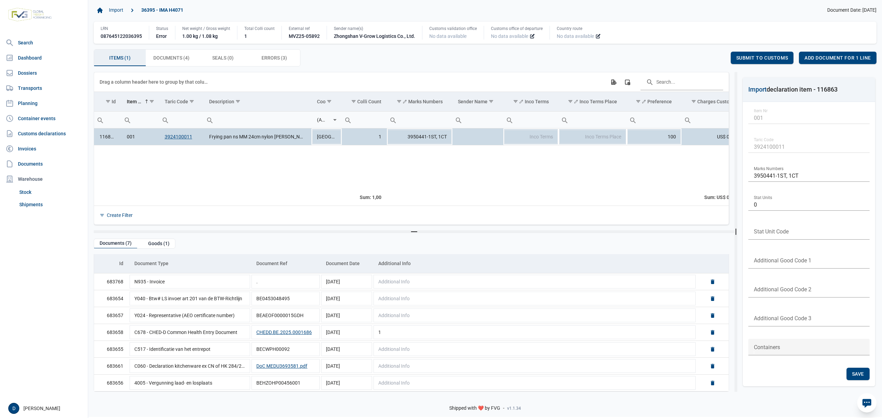
click at [109, 61] on span "Items (1) Items (1)" at bounding box center [119, 58] width 21 height 8
click at [159, 246] on div "Goods (1)" at bounding box center [159, 243] width 32 height 9
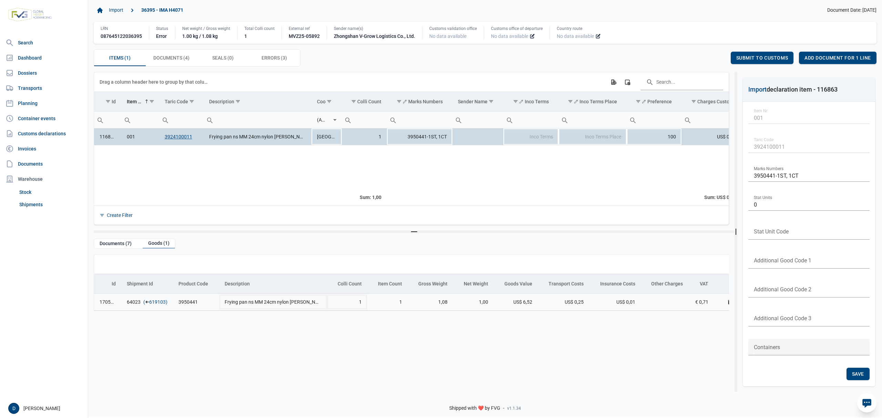
click at [156, 305] on link "619103" at bounding box center [157, 302] width 17 height 7
click at [547, 140] on span "Inco Terms" at bounding box center [540, 137] width 23 height 6
type input "FOB"
type input "Yantian"
click at [714, 54] on div "Save" at bounding box center [713, 58] width 23 height 12
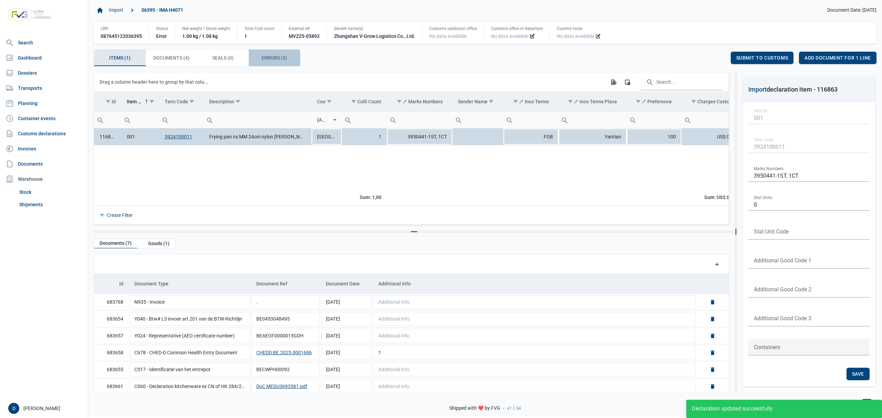
click at [272, 59] on span "Errors (3) Errors (3)" at bounding box center [273, 58] width 25 height 8
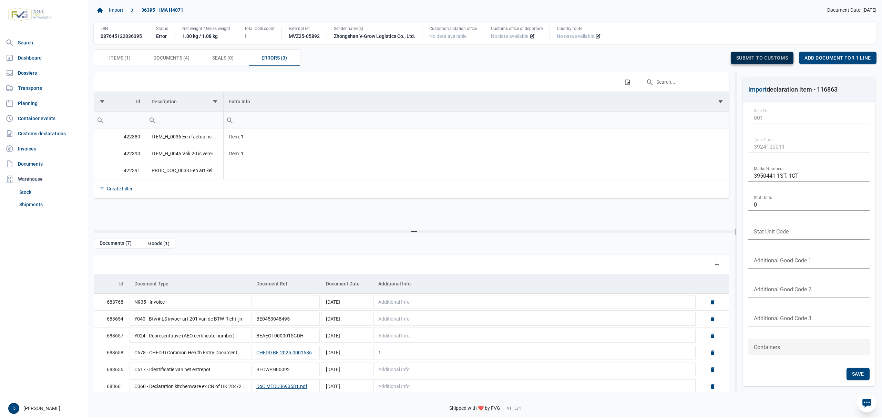
click at [751, 57] on span "Submit to customs" at bounding box center [762, 58] width 52 height 6
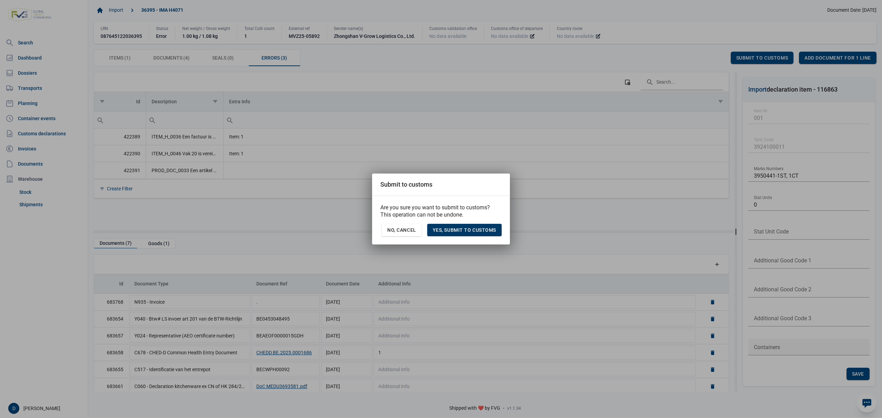
click at [462, 231] on span "Yes, Submit to customs" at bounding box center [464, 230] width 63 height 6
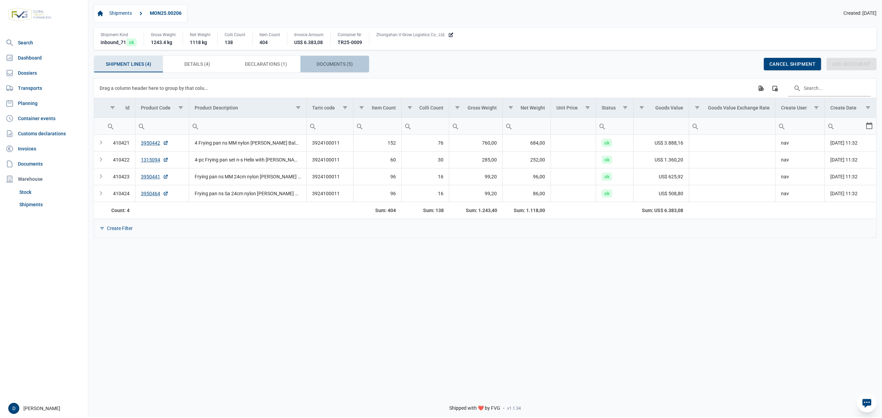
click at [327, 61] on div "Documents (5) Documents (5)" at bounding box center [334, 64] width 69 height 17
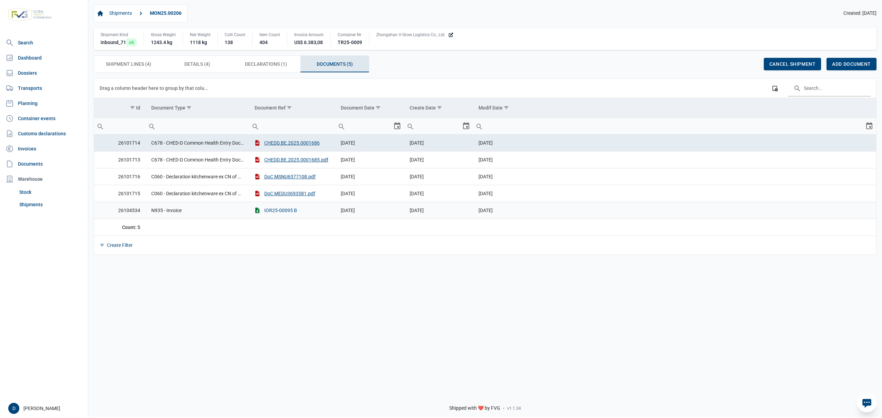
click at [276, 211] on button "IOR25-00095 B" at bounding box center [276, 210] width 42 height 7
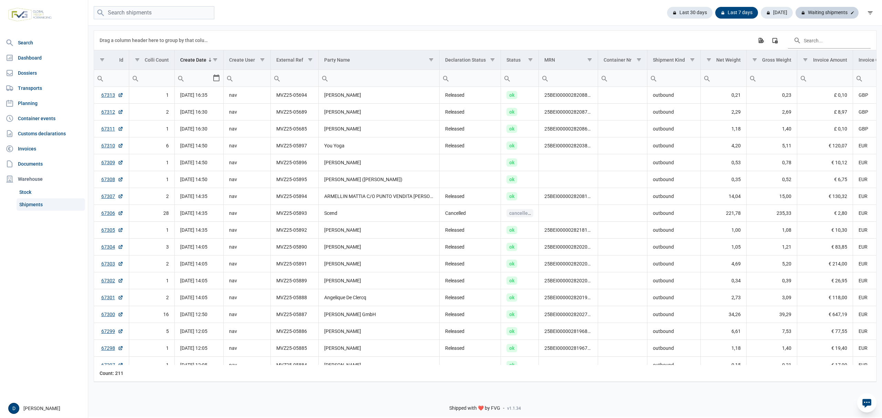
click at [826, 14] on div "Waiting shipments" at bounding box center [826, 13] width 63 height 12
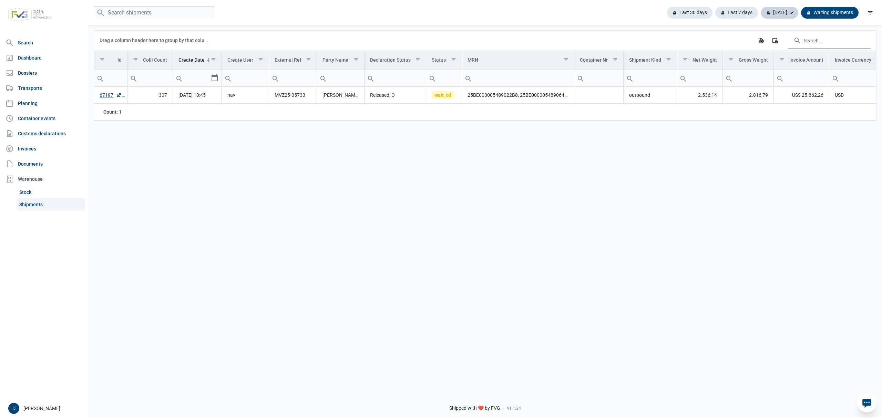
click at [779, 15] on div "[DATE]" at bounding box center [780, 13] width 38 height 12
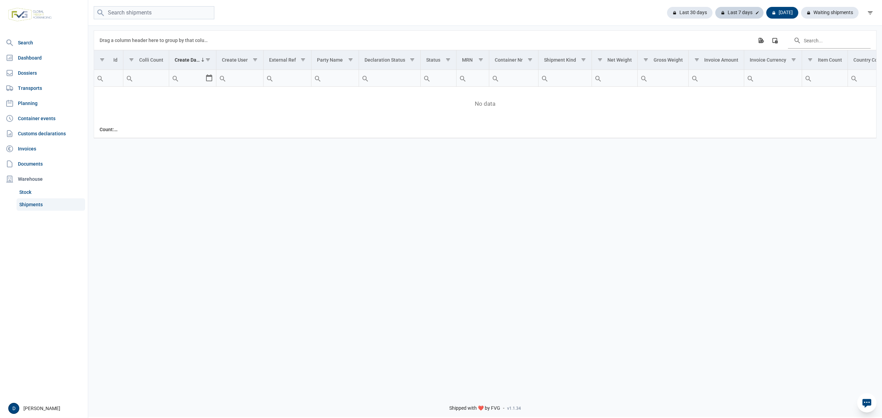
click at [736, 11] on div "Last 7 days" at bounding box center [739, 13] width 48 height 12
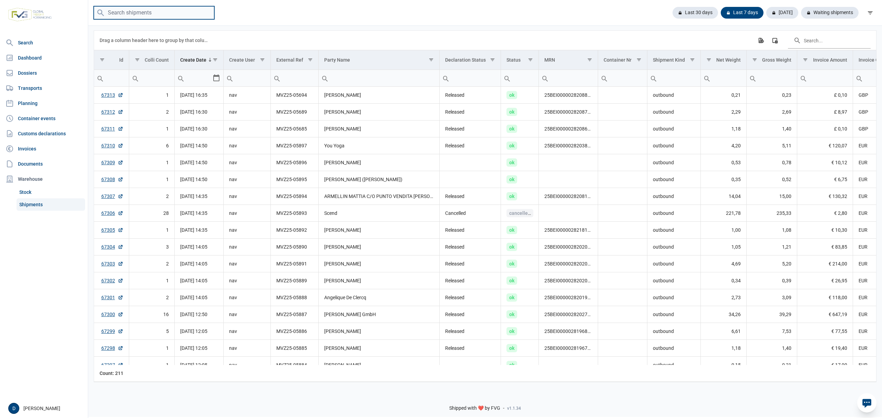
click at [144, 11] on input "search" at bounding box center [154, 12] width 121 height 13
type input "MVZ25-05793"
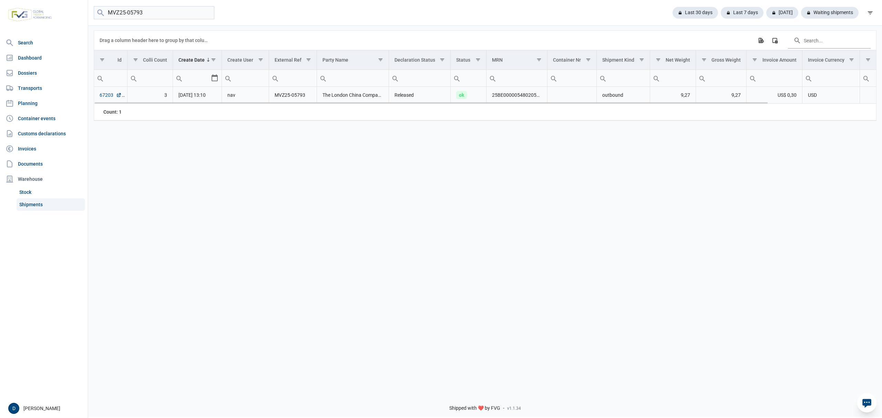
click at [103, 96] on link "67203" at bounding box center [111, 95] width 22 height 7
drag, startPoint x: 146, startPoint y: 13, endPoint x: 107, endPoint y: 17, distance: 39.2
click at [107, 17] on input "MVZ25-05793" at bounding box center [154, 12] width 121 height 13
click at [744, 13] on div "Last 7 days" at bounding box center [739, 13] width 48 height 12
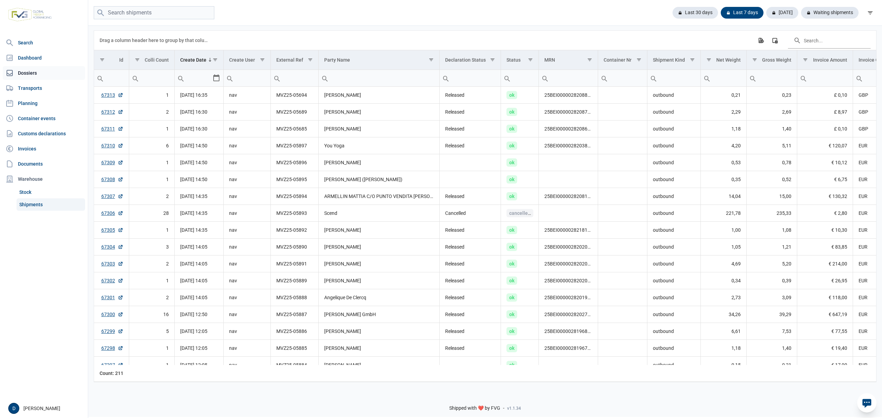
click at [34, 73] on link "Dossiers" at bounding box center [44, 73] width 82 height 14
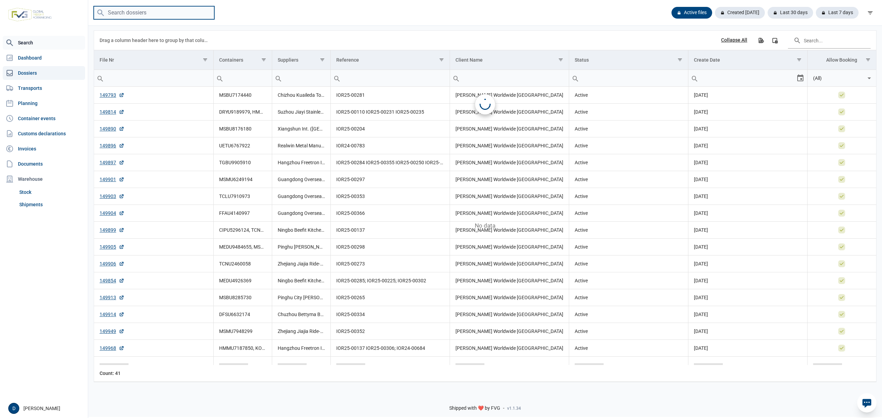
click at [124, 13] on input "search" at bounding box center [154, 12] width 121 height 13
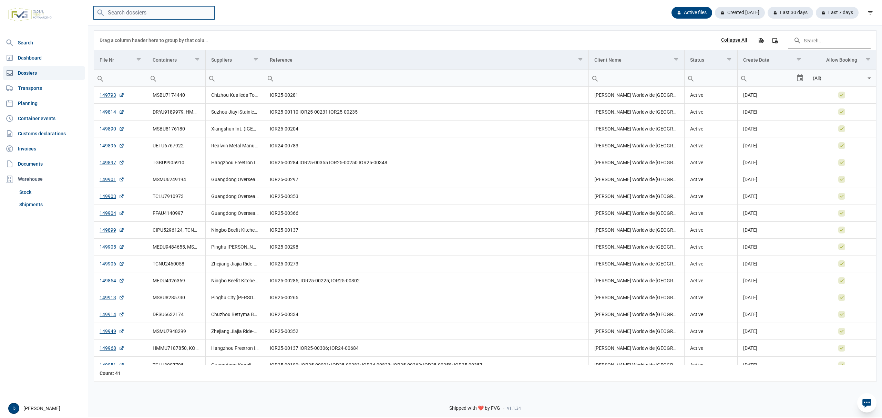
paste input "MSNU7949133"
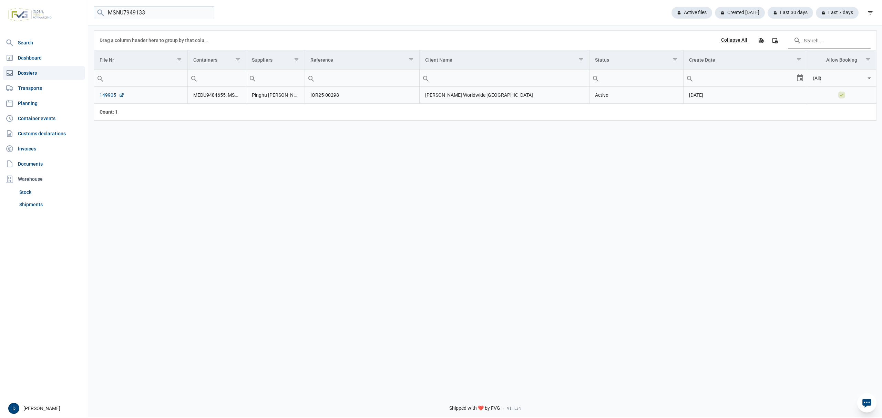
click at [109, 95] on link "149905" at bounding box center [112, 95] width 25 height 7
drag, startPoint x: 152, startPoint y: 10, endPoint x: 76, endPoint y: 10, distance: 75.1
click at [76, 10] on div "Search Dashboard Dossiers Transports Planning Container events Customs declarat…" at bounding box center [441, 208] width 882 height 418
paste input "EDU4926369"
type input "MEDU4926369"
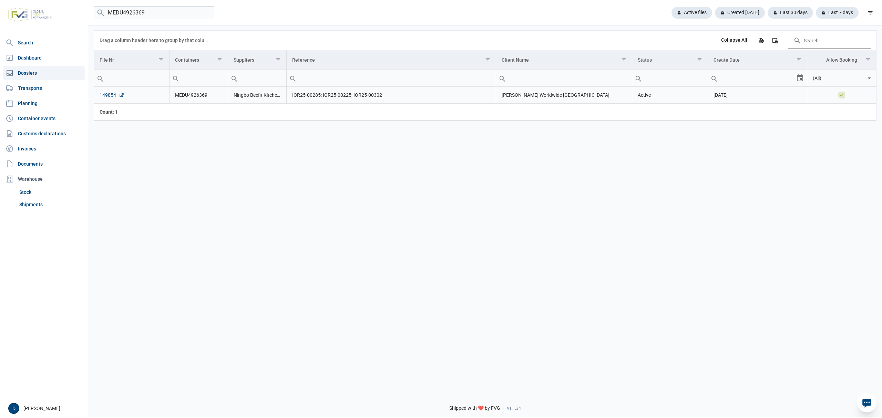
click at [108, 95] on link "149854" at bounding box center [112, 95] width 25 height 7
drag, startPoint x: 166, startPoint y: 12, endPoint x: 34, endPoint y: 12, distance: 131.6
click at [34, 12] on div "Search Dashboard Dossiers Transports Planning Container events Customs declarat…" at bounding box center [441, 208] width 882 height 418
paste input "MSBU7174440"
type input "MSBU7174440"
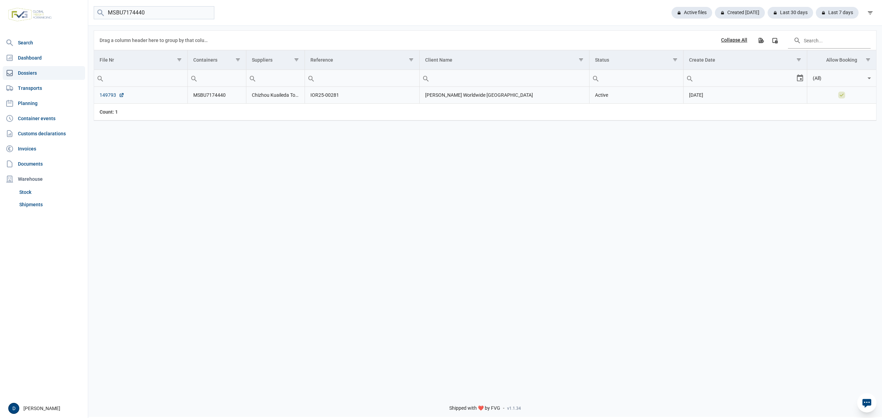
click at [105, 96] on link "149793" at bounding box center [112, 95] width 25 height 7
drag, startPoint x: 158, startPoint y: 12, endPoint x: 42, endPoint y: 11, distance: 116.4
click at [42, 11] on div "Search Dashboard Dossiers Transports Planning Container events Customs declarat…" at bounding box center [441, 208] width 882 height 418
paste input "CIPU5296124"
type input "CIPU5296124"
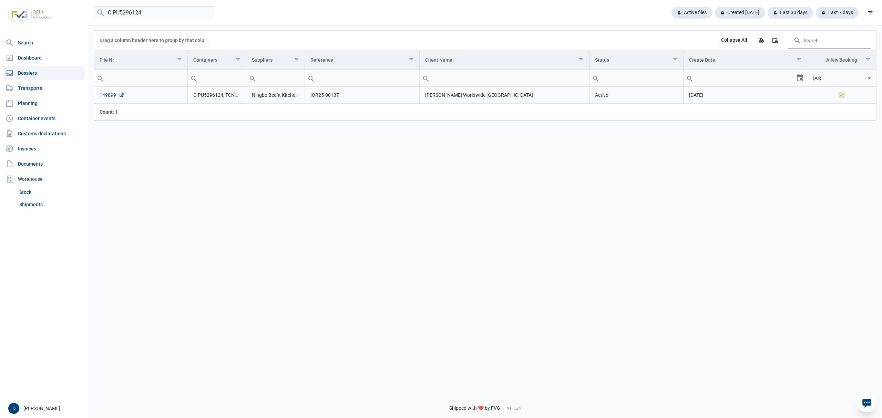
click at [106, 96] on link "149899" at bounding box center [112, 95] width 25 height 7
drag, startPoint x: 148, startPoint y: 14, endPoint x: 61, endPoint y: 25, distance: 87.1
click at [61, 25] on div "Search Dashboard Dossiers Transports Planning Container events Customs declarat…" at bounding box center [441, 208] width 882 height 418
click at [35, 205] on link "Shipments" at bounding box center [51, 204] width 69 height 12
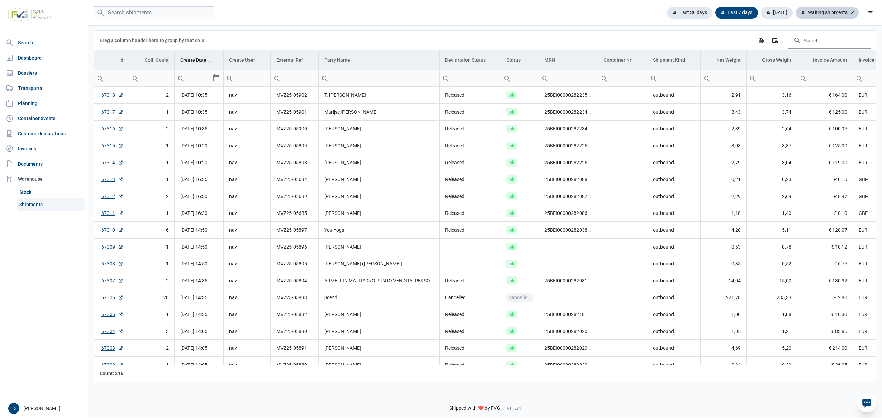
click at [834, 9] on div "Waiting shipments" at bounding box center [826, 13] width 63 height 12
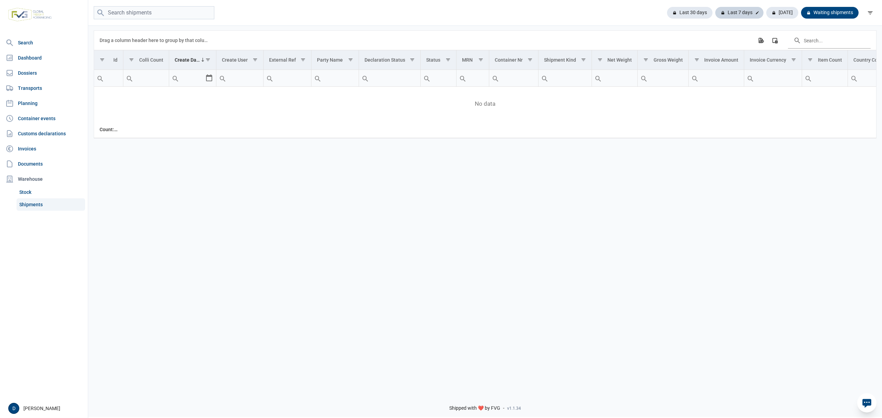
click at [729, 12] on div "Last 7 days" at bounding box center [739, 13] width 48 height 12
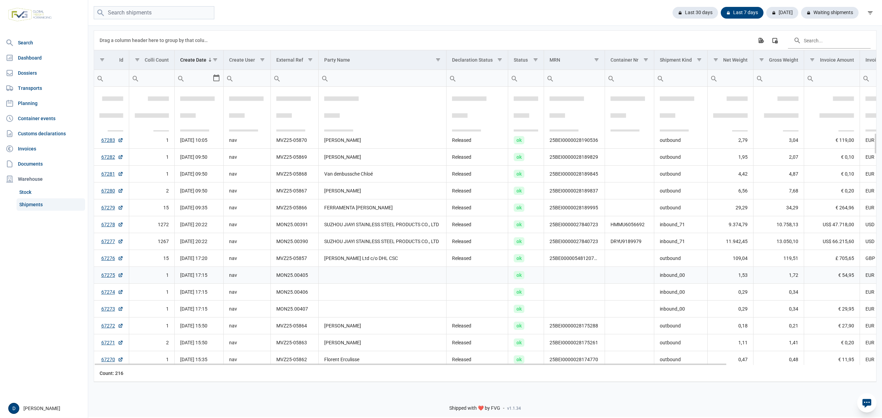
scroll to position [611, 0]
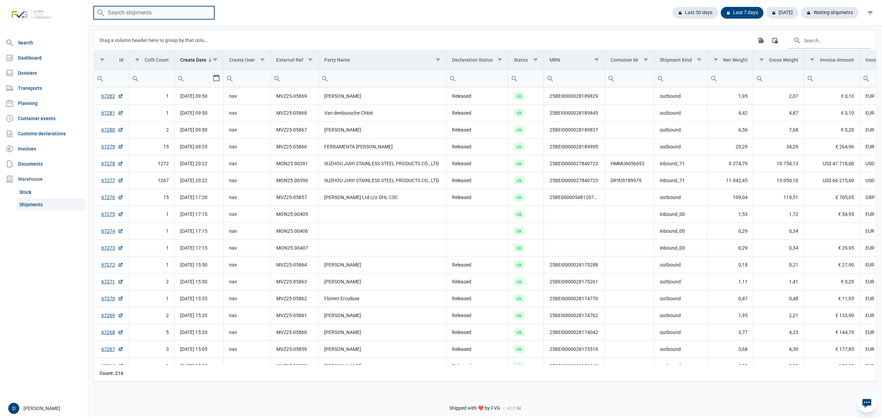
click at [165, 13] on input "search" at bounding box center [154, 12] width 121 height 13
type input "MVZ25-05733"
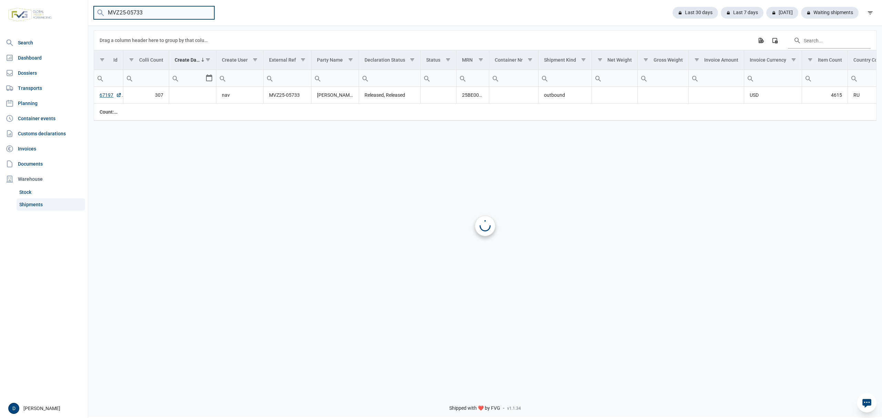
scroll to position [0, 0]
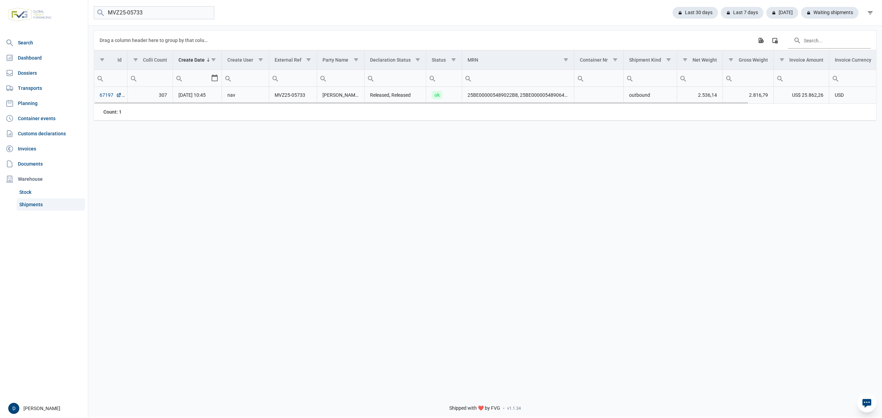
click at [100, 94] on link "67197" at bounding box center [111, 95] width 22 height 7
drag, startPoint x: 152, startPoint y: 14, endPoint x: 73, endPoint y: 22, distance: 79.0
click at [73, 22] on div "Search Dashboard Dossiers Transports Planning Container events Customs declarat…" at bounding box center [441, 208] width 882 height 418
click at [207, 13] on input "MVZ25-05733" at bounding box center [154, 12] width 121 height 13
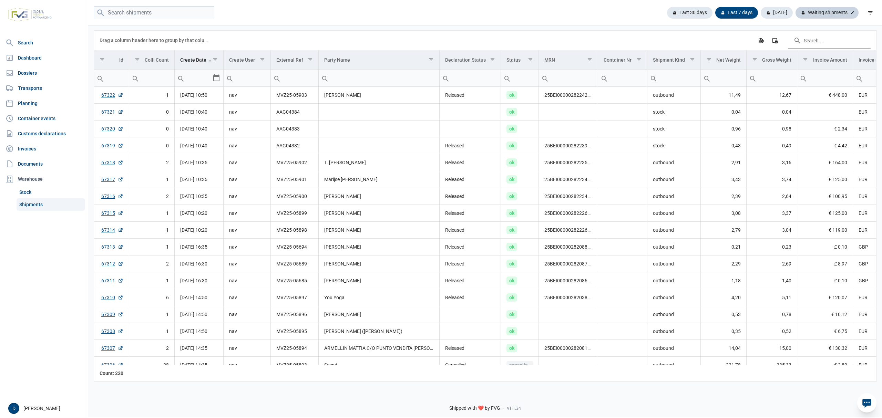
click at [836, 12] on div "Waiting shipments" at bounding box center [826, 13] width 63 height 12
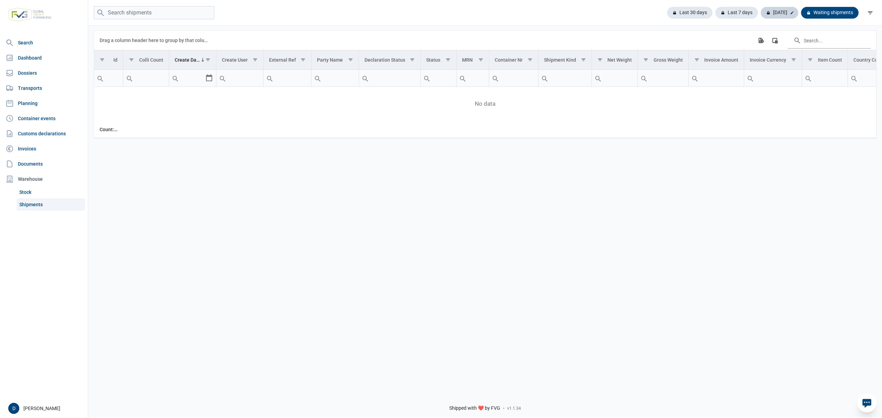
click at [782, 10] on div "Today" at bounding box center [780, 13] width 38 height 12
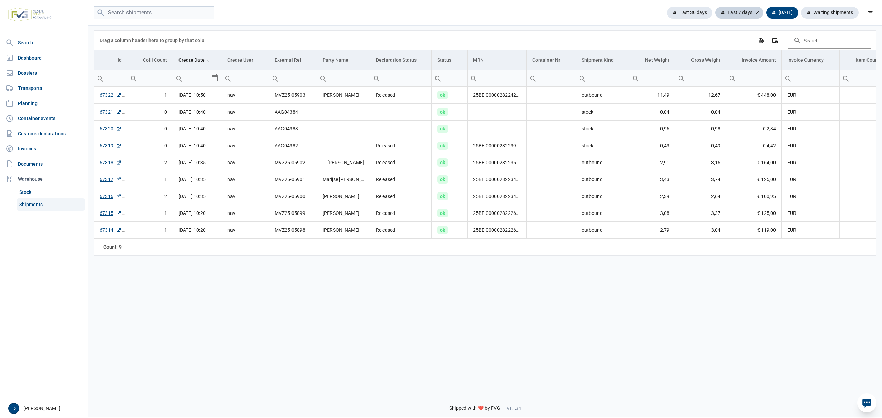
click at [749, 14] on div "Last 7 days" at bounding box center [739, 13] width 48 height 12
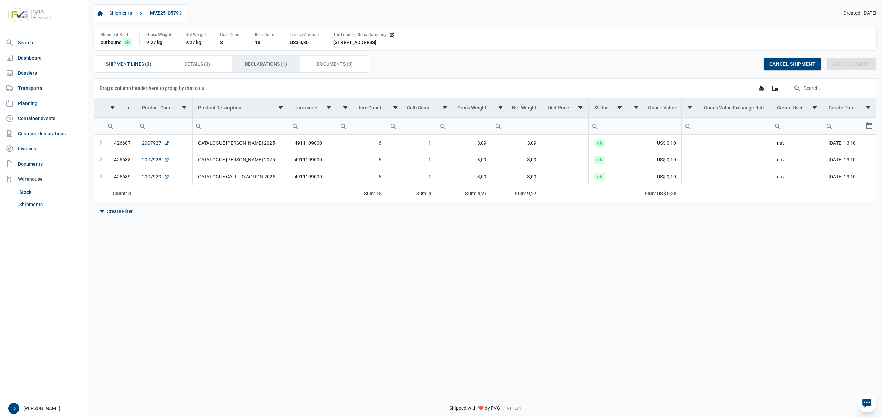
click at [262, 62] on span "Declarations (1) Declarations (1)" at bounding box center [266, 64] width 42 height 8
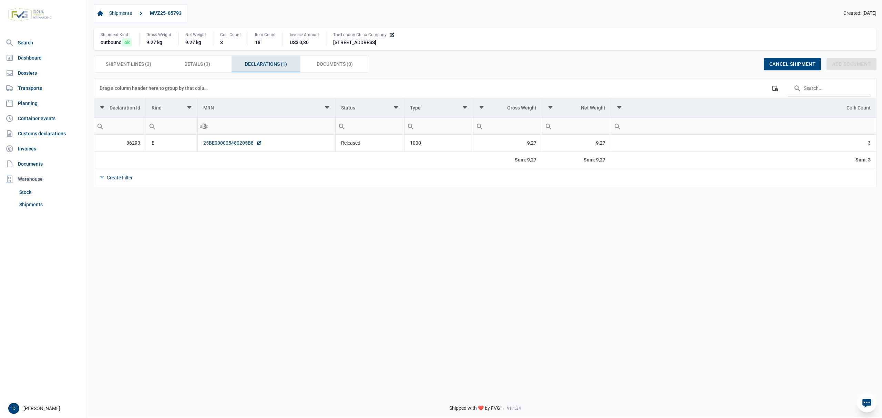
click at [231, 145] on link "25BE000005480205B8" at bounding box center [232, 143] width 59 height 7
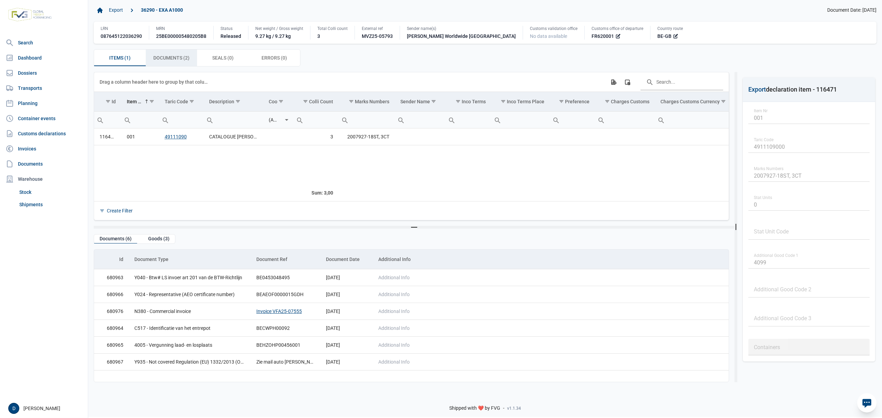
click at [182, 59] on span "Documents (2) Documents (2)" at bounding box center [171, 58] width 36 height 8
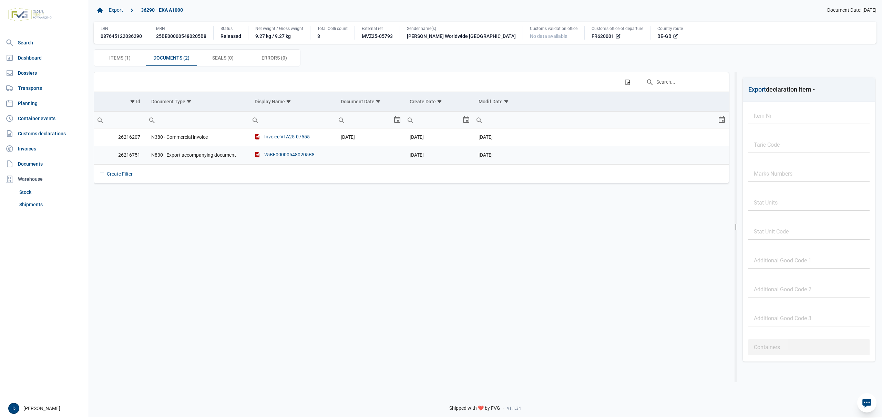
click at [294, 155] on div "25BE000005480205B8" at bounding box center [285, 154] width 60 height 7
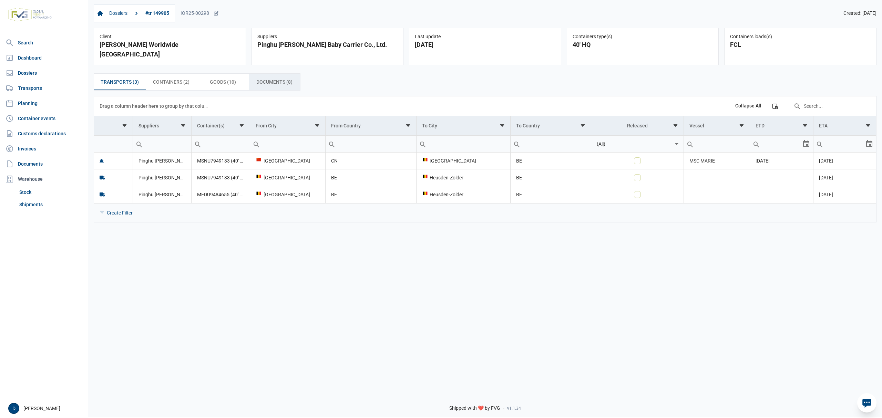
click at [259, 78] on span "Documents (8) Documents (8)" at bounding box center [274, 82] width 36 height 8
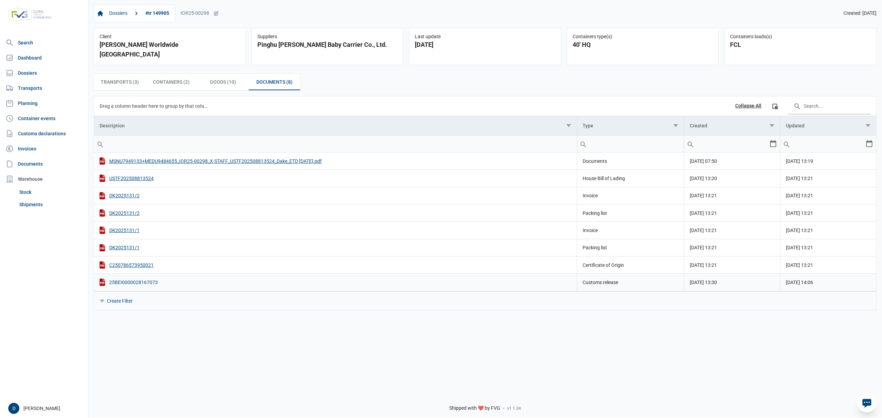
click at [136, 279] on div "25BEI0000028167073" at bounding box center [336, 282] width 472 height 7
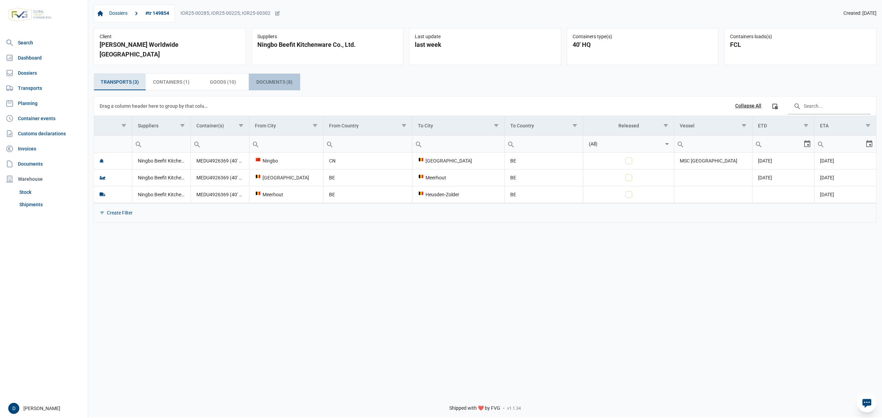
click at [283, 78] on span "Documents (8) Documents (8)" at bounding box center [274, 82] width 36 height 8
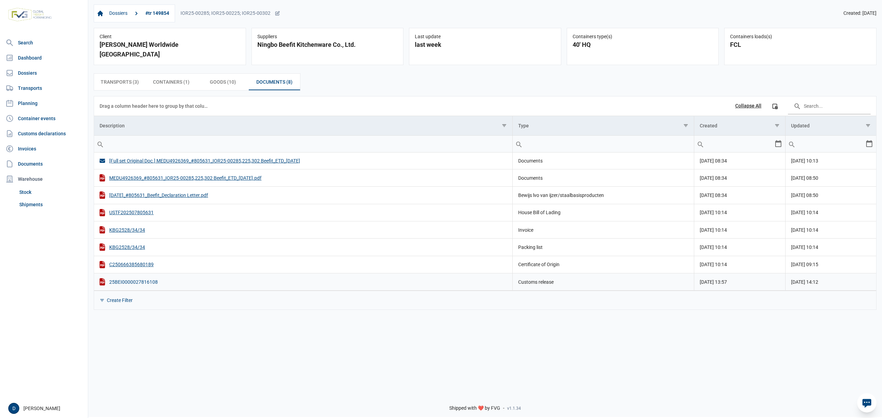
click at [135, 278] on div "25BEI0000027816108" at bounding box center [303, 281] width 407 height 7
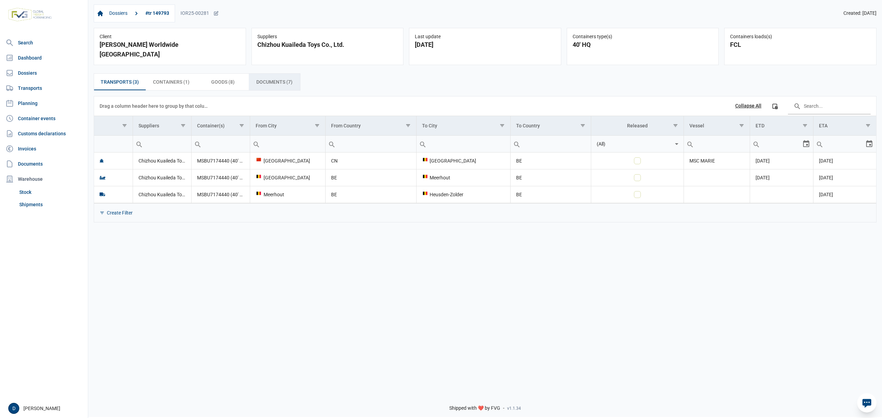
click at [271, 78] on span "Documents (7) Documents (7)" at bounding box center [274, 82] width 36 height 8
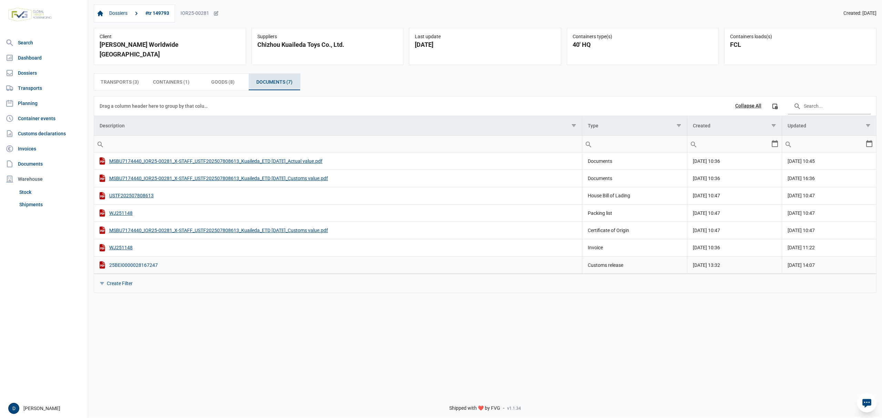
click at [138, 261] on div "25BEI0000028167247" at bounding box center [338, 264] width 477 height 7
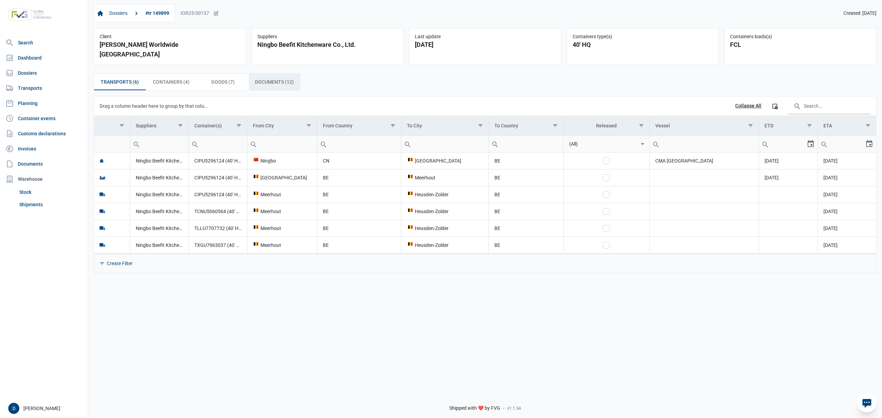
click at [271, 78] on span "Documents (12) Documents (12)" at bounding box center [274, 82] width 39 height 8
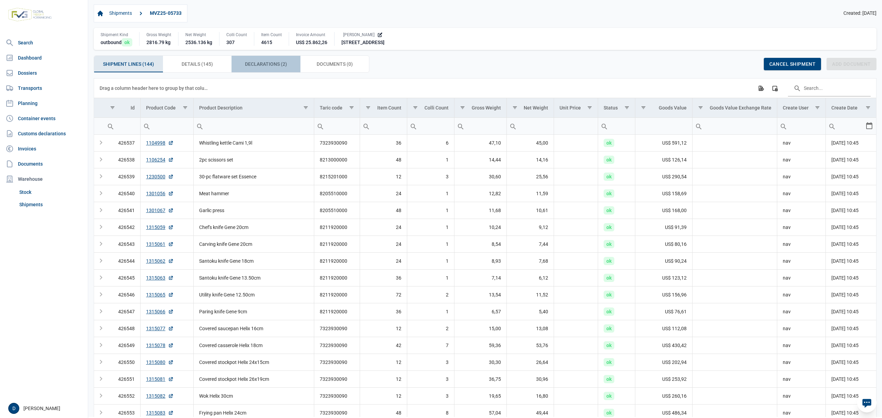
click at [265, 60] on div "Declarations (2) Declarations (2)" at bounding box center [265, 64] width 69 height 17
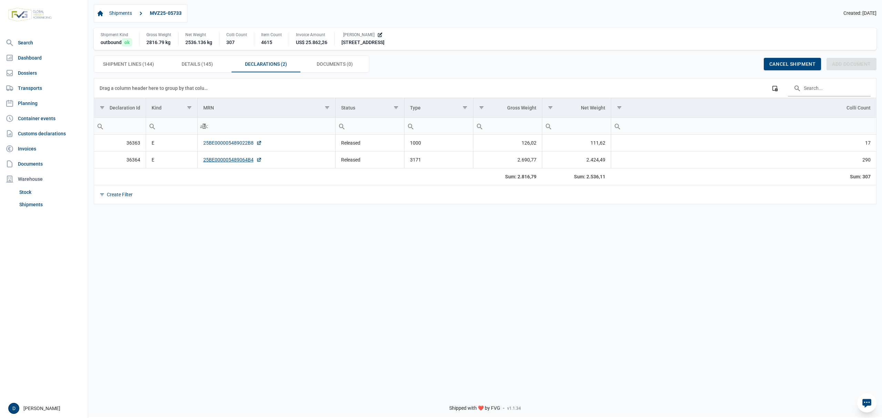
click at [225, 145] on link "25BE000005489022B8" at bounding box center [232, 143] width 59 height 7
click at [223, 161] on link "25BE000005489064B4" at bounding box center [232, 159] width 59 height 7
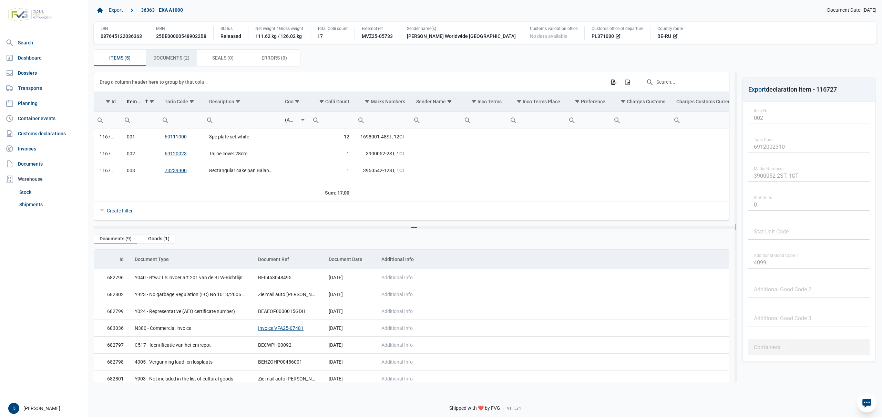
click at [165, 55] on span "Documents (2) Documents (2)" at bounding box center [171, 58] width 36 height 8
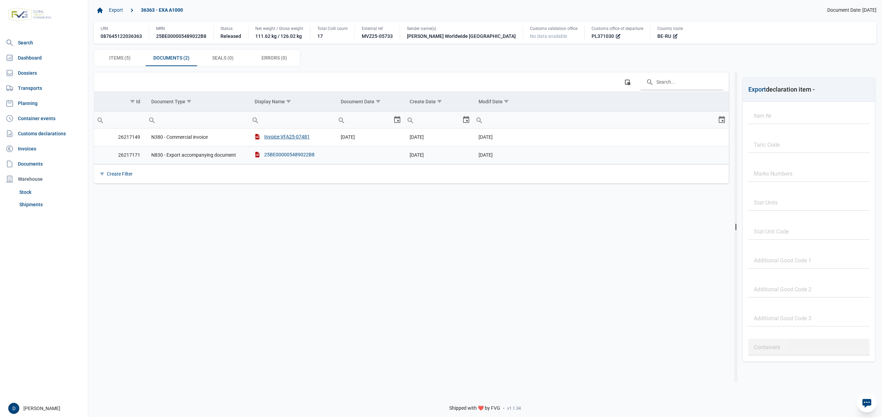
click at [287, 156] on div "25BE000005489022B8" at bounding box center [285, 154] width 60 height 7
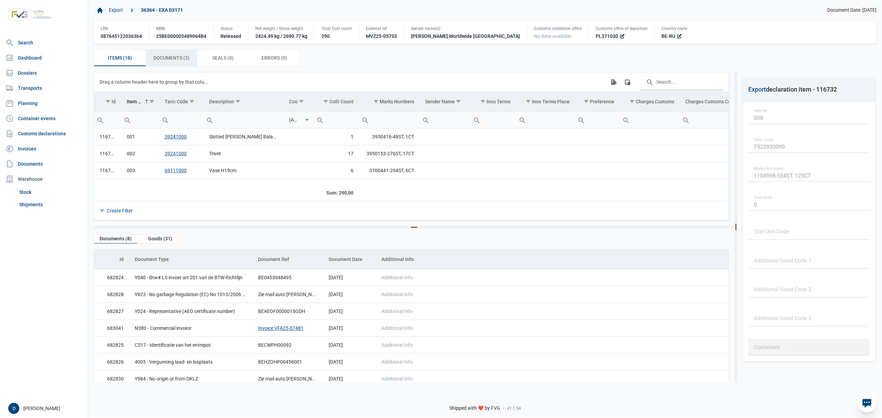
click at [188, 62] on span "Documents (2) Documents (2)" at bounding box center [171, 58] width 36 height 8
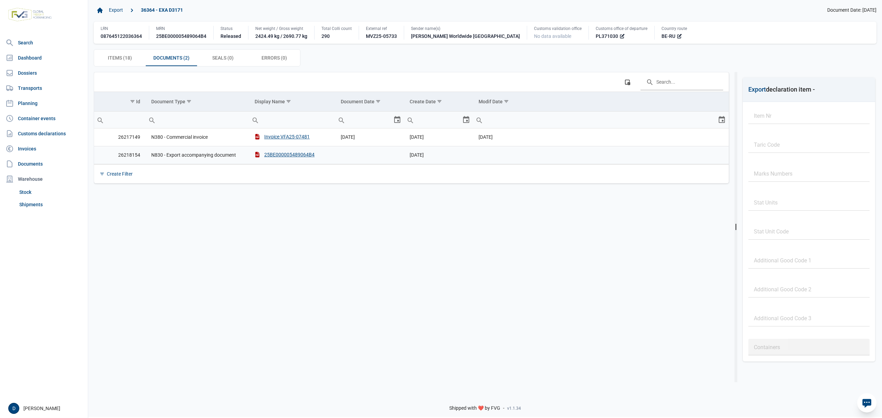
click at [271, 152] on td "25BE000005489064B4" at bounding box center [292, 155] width 86 height 18
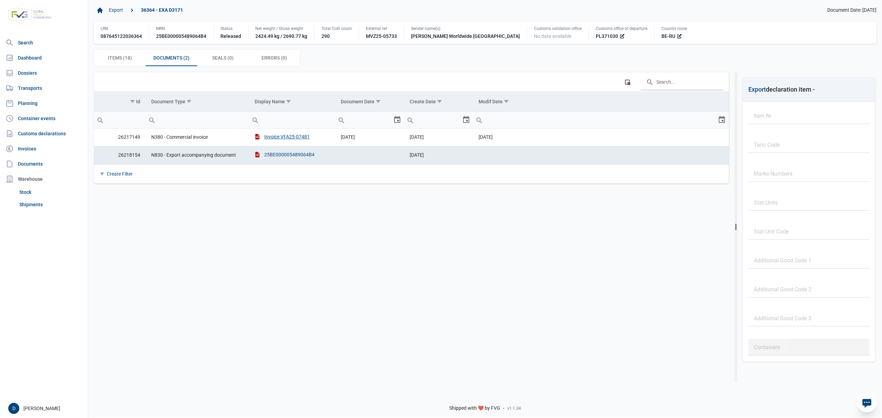
click at [292, 153] on div "25BE000005489064B4" at bounding box center [285, 154] width 60 height 7
